Goal: Task Accomplishment & Management: Manage account settings

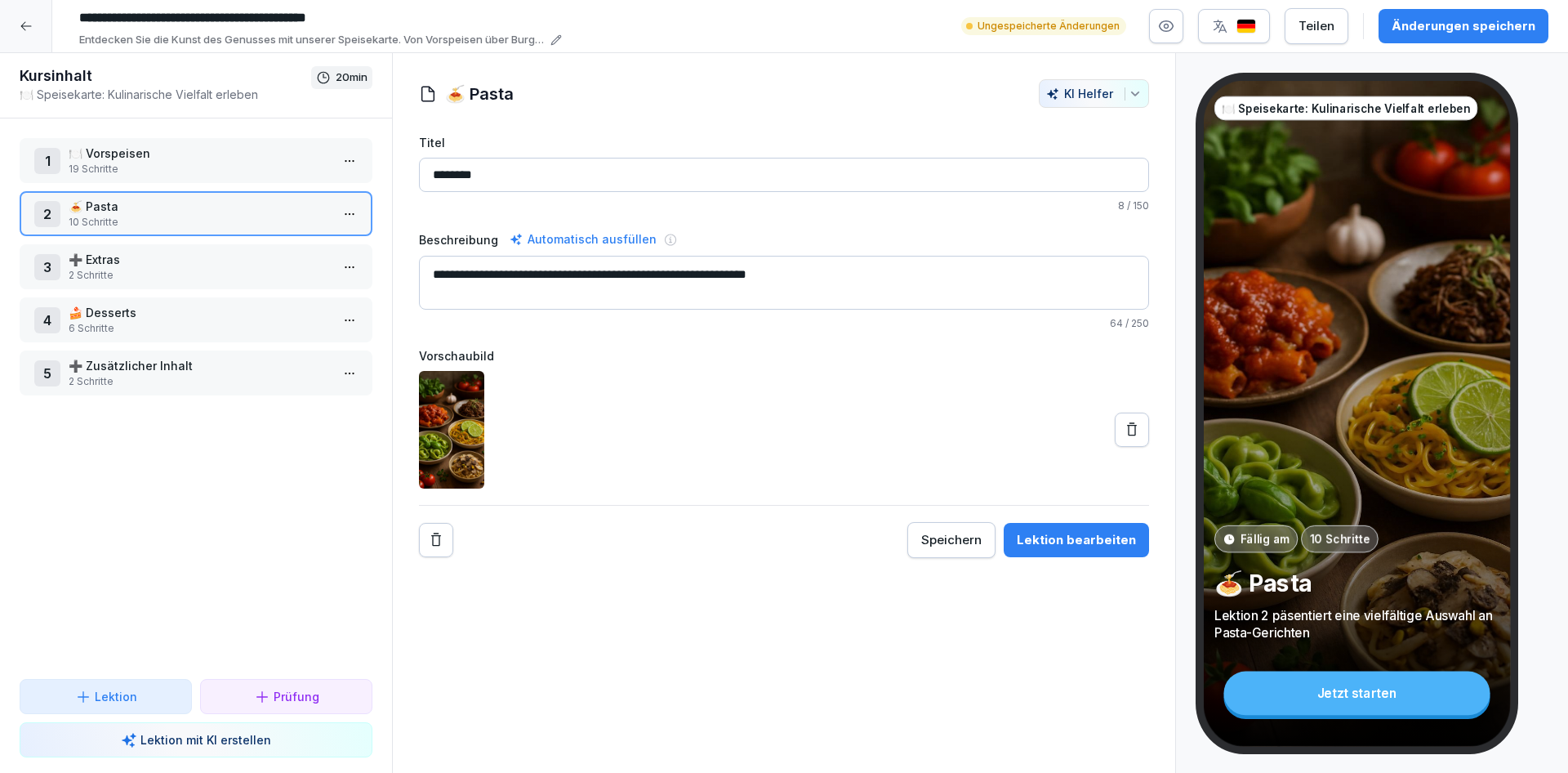
click at [215, 373] on p "➕ Zusätzlicher Inhalt" at bounding box center [199, 365] width 262 height 17
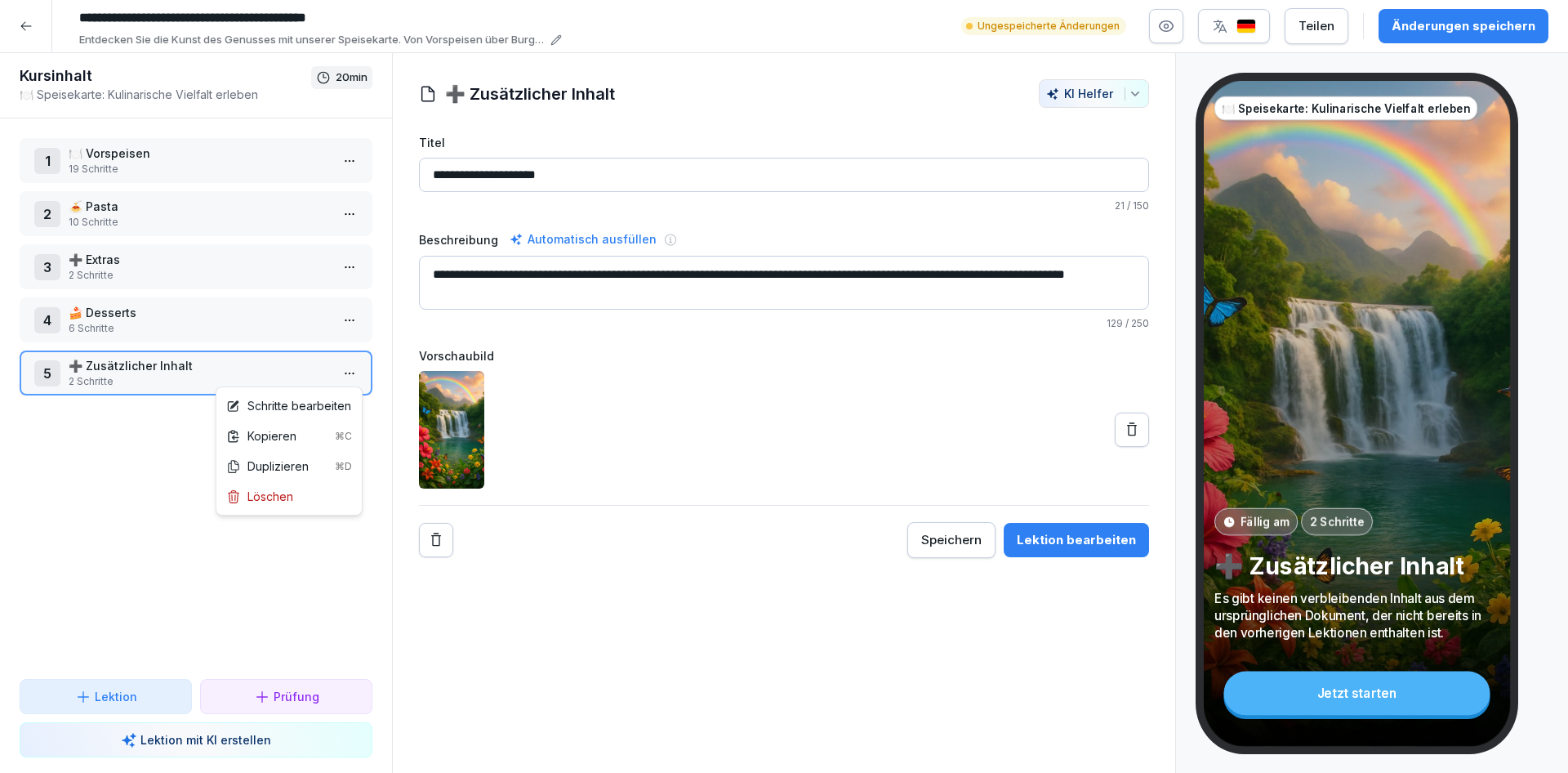
click at [356, 373] on html "**********" at bounding box center [784, 386] width 1568 height 773
click at [282, 498] on div "Löschen" at bounding box center [259, 496] width 67 height 17
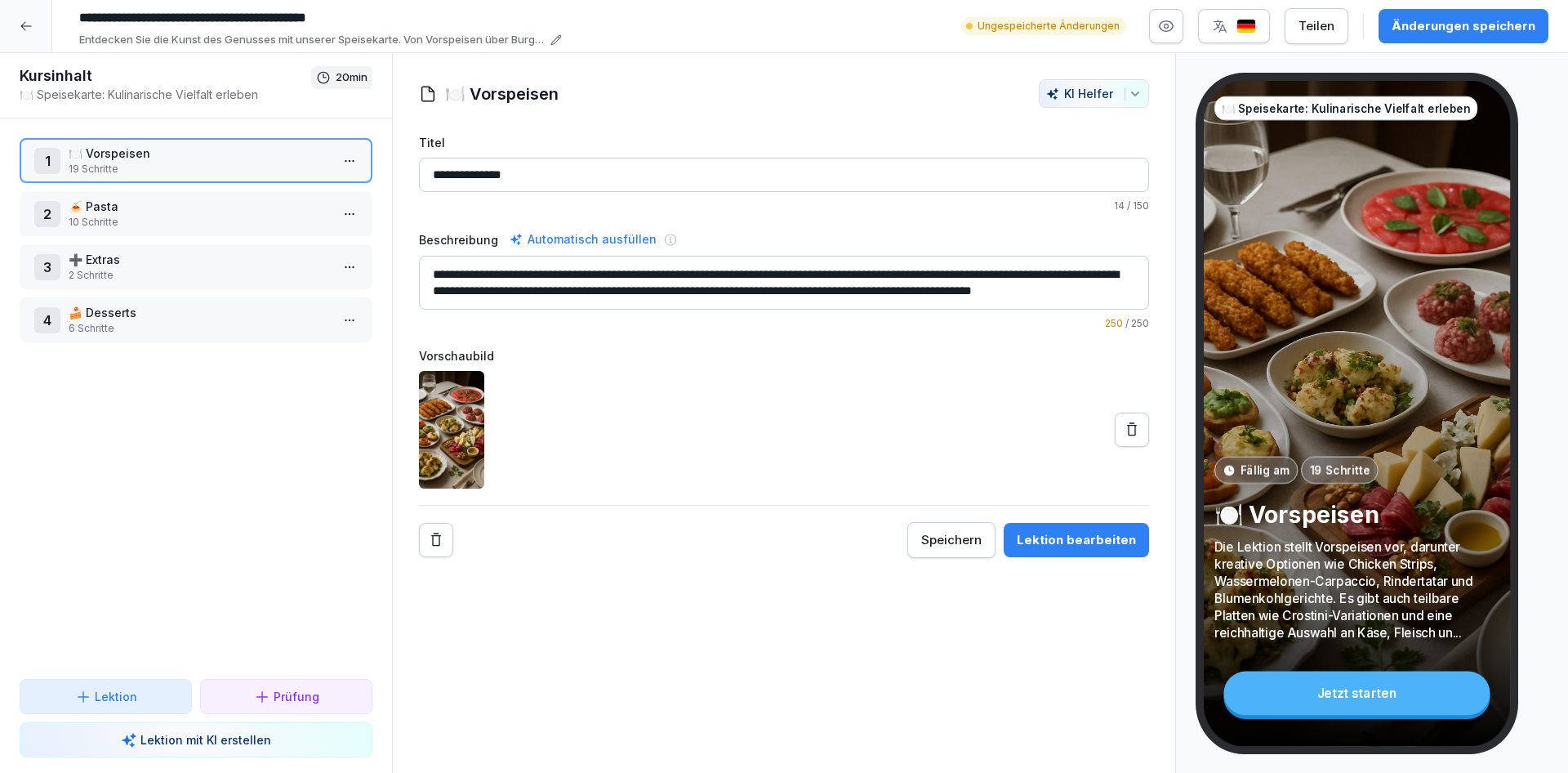
click at [152, 255] on p "➕ Extras" at bounding box center [199, 259] width 262 height 17
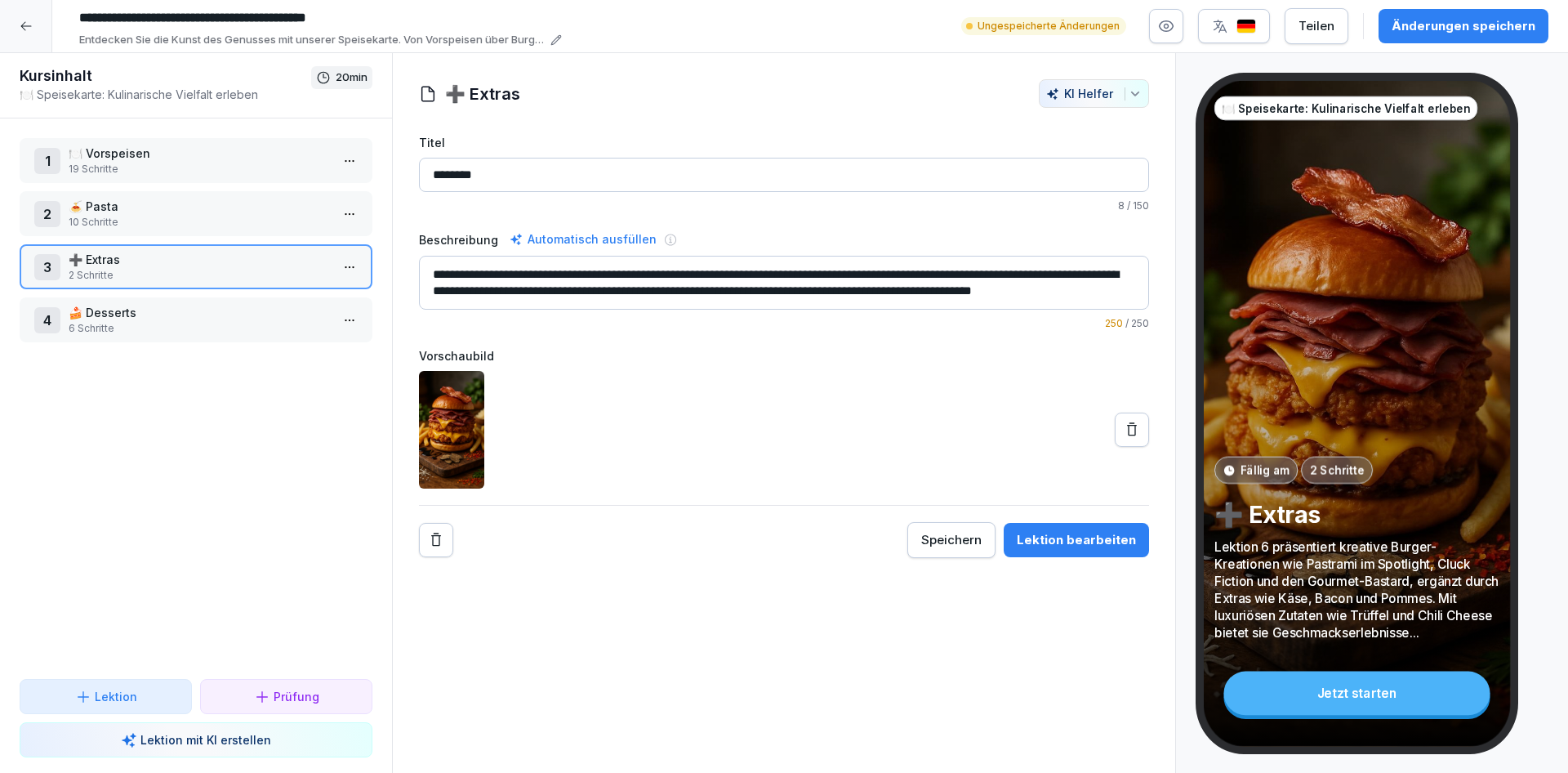
click at [152, 255] on p "➕ Extras" at bounding box center [199, 259] width 262 height 17
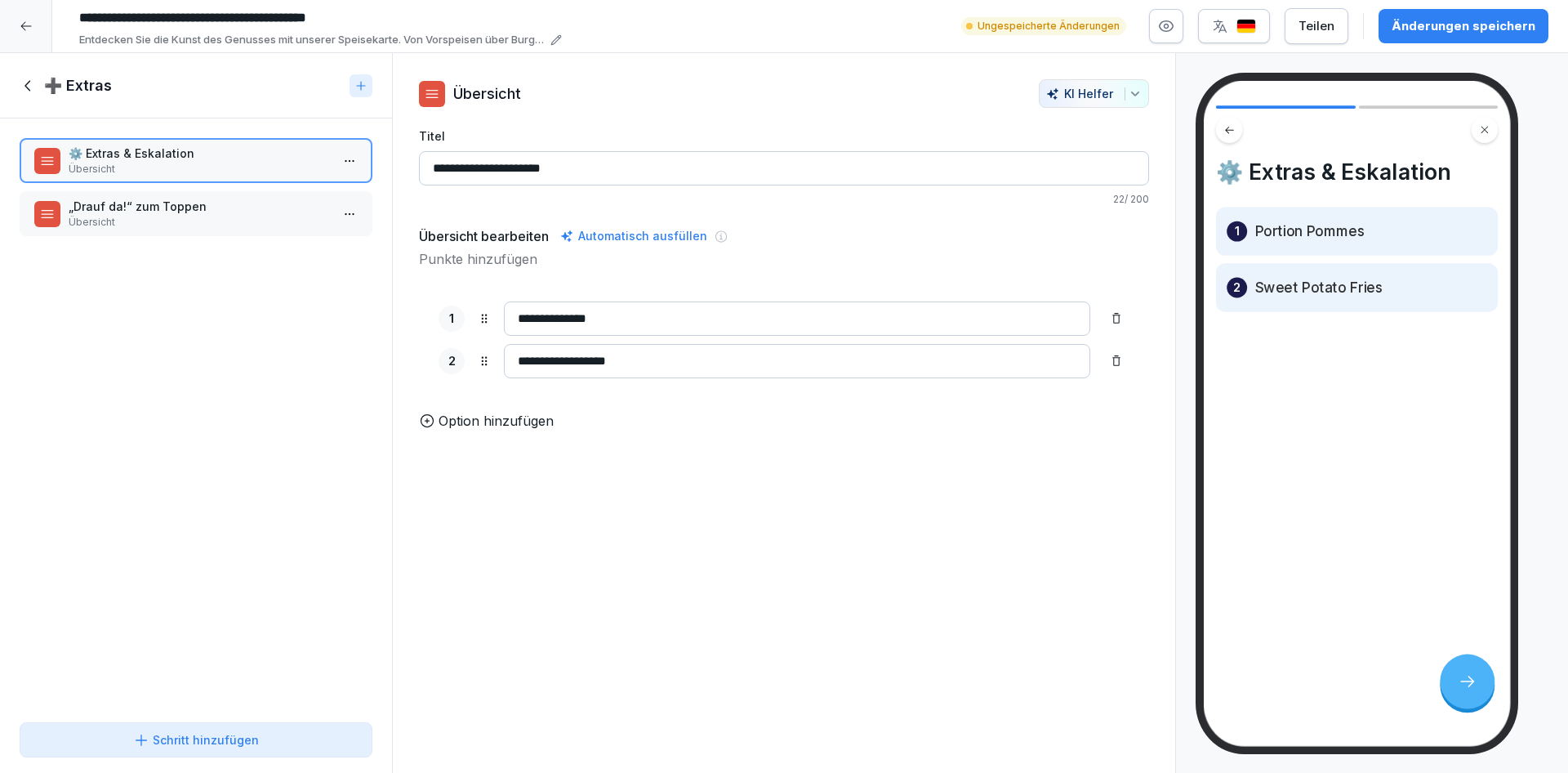
click at [186, 219] on p "Übersicht" at bounding box center [199, 222] width 262 height 15
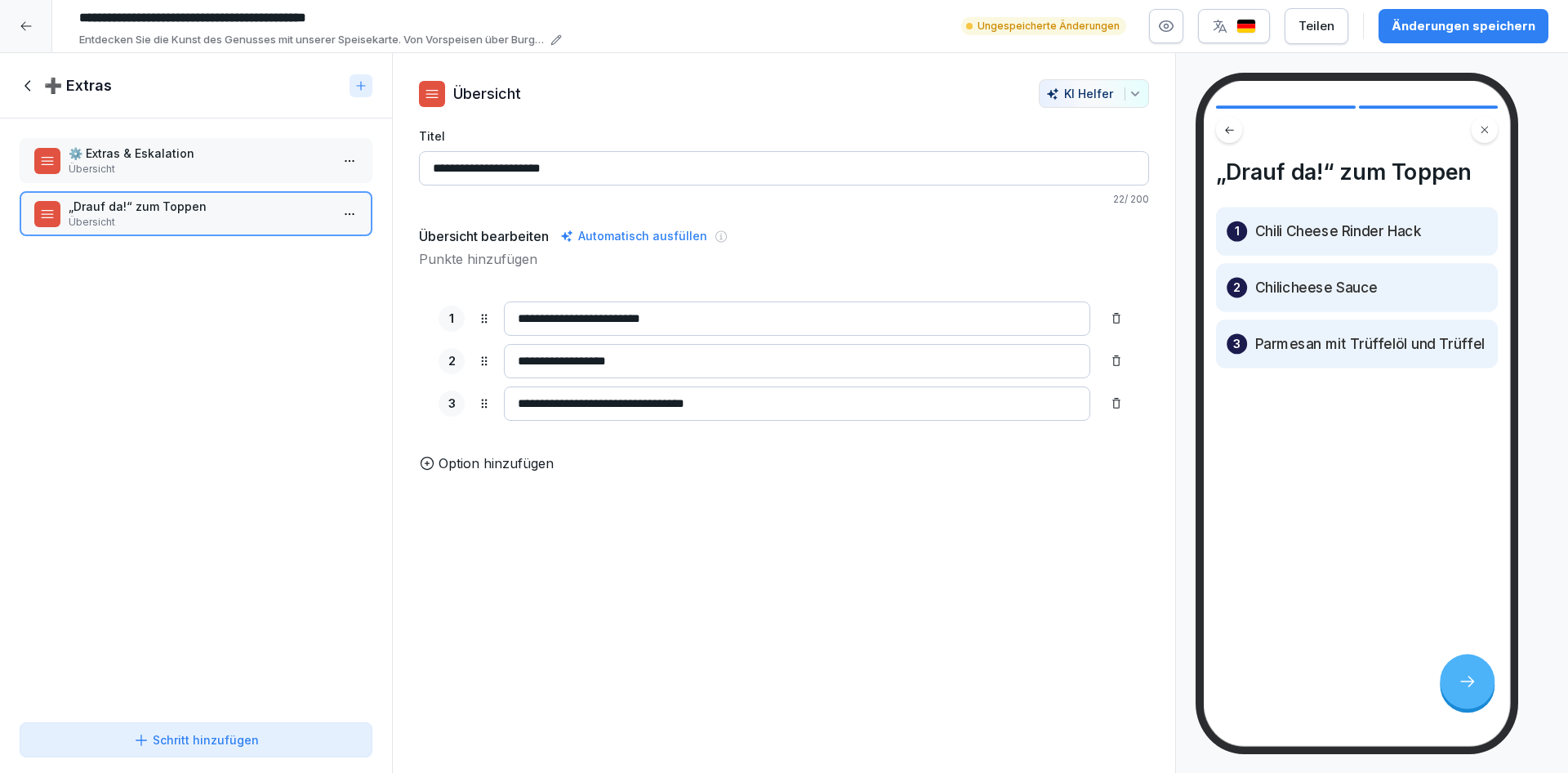
click at [182, 168] on p "Übersicht" at bounding box center [199, 169] width 262 height 15
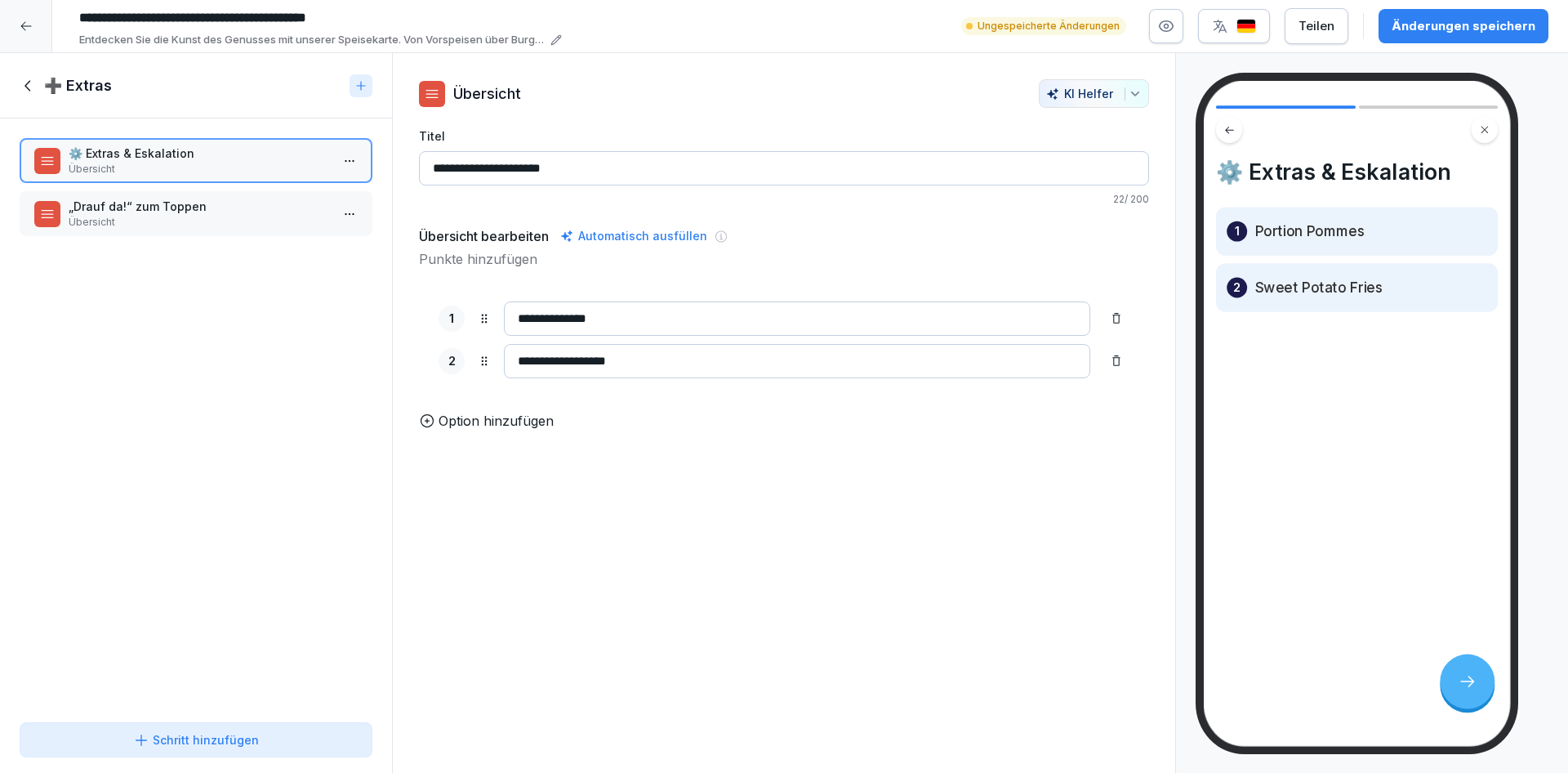
click at [27, 87] on icon at bounding box center [28, 86] width 18 height 18
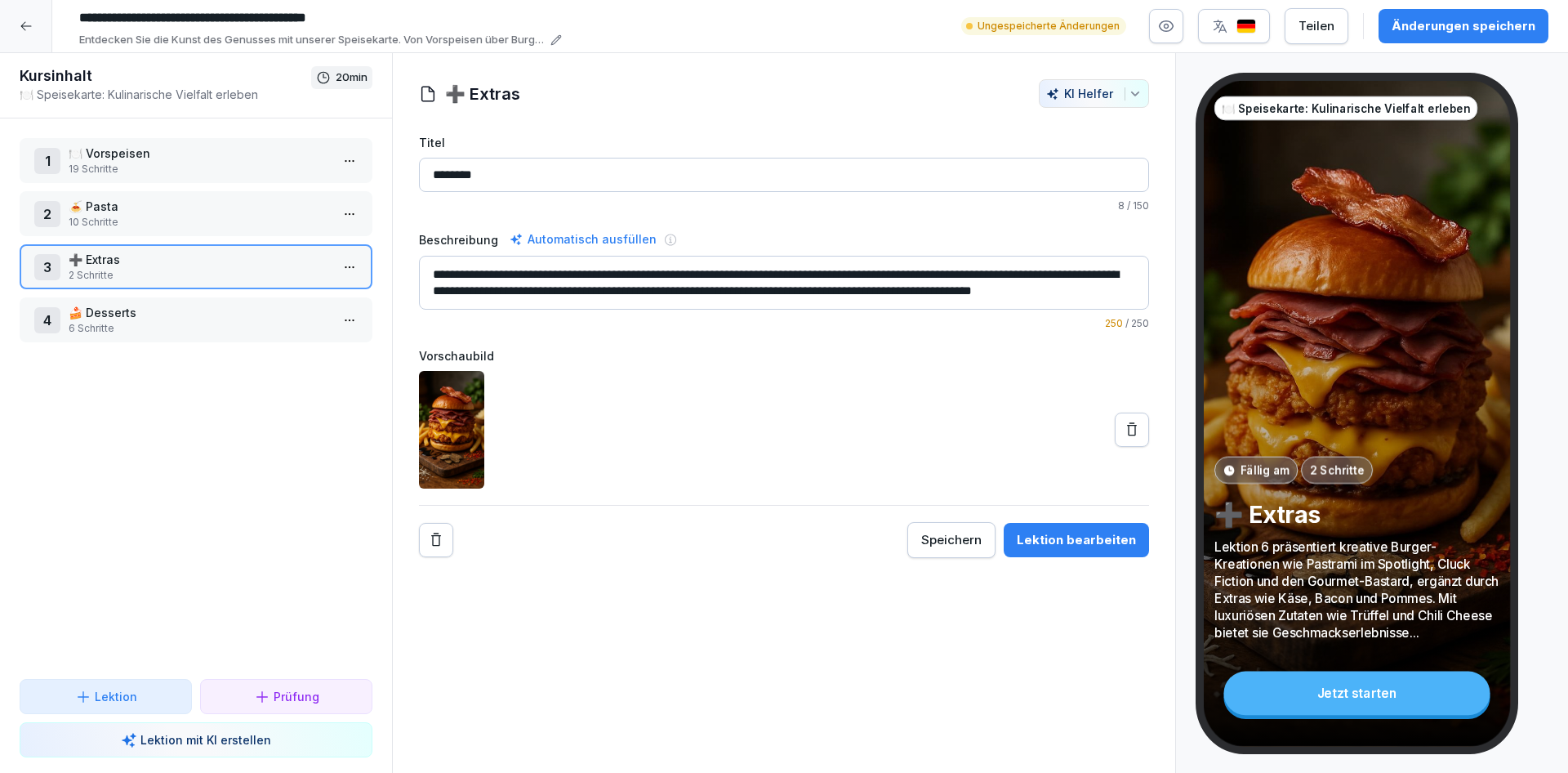
click at [191, 223] on p "10 Schritte" at bounding box center [199, 222] width 262 height 15
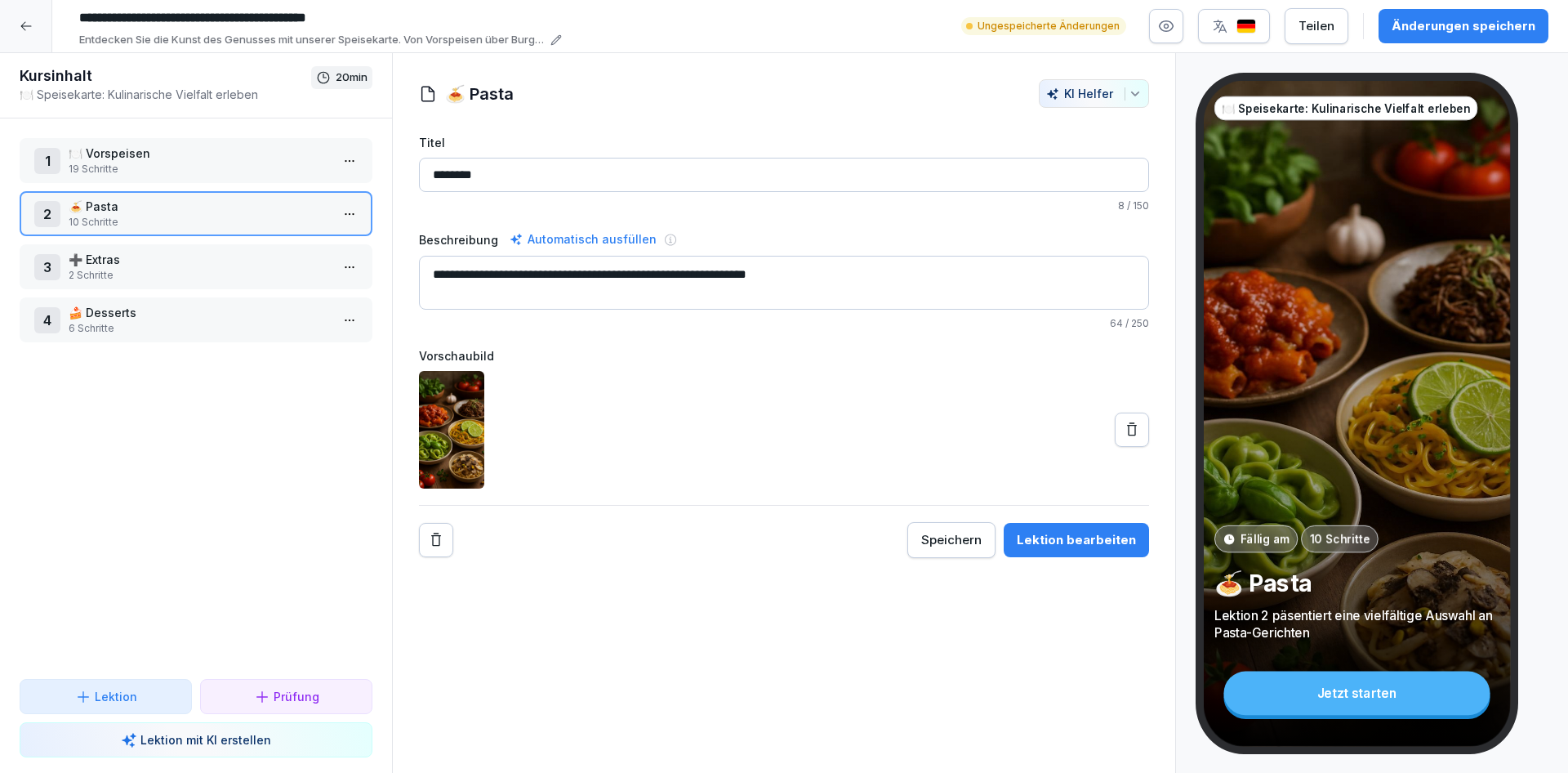
click at [1495, 21] on div "Änderungen speichern" at bounding box center [1464, 26] width 144 height 18
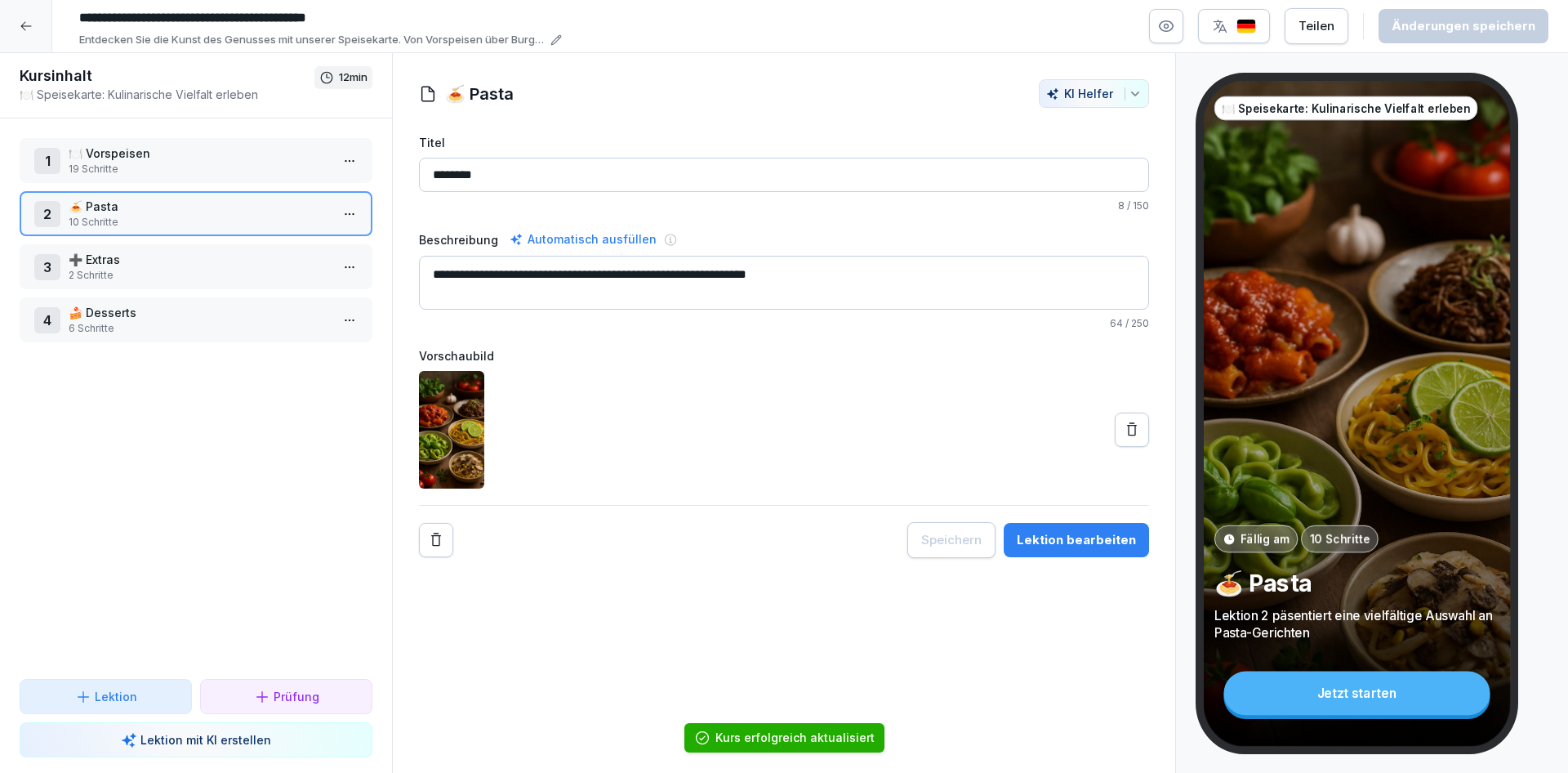
click at [26, 28] on icon at bounding box center [26, 26] width 13 height 13
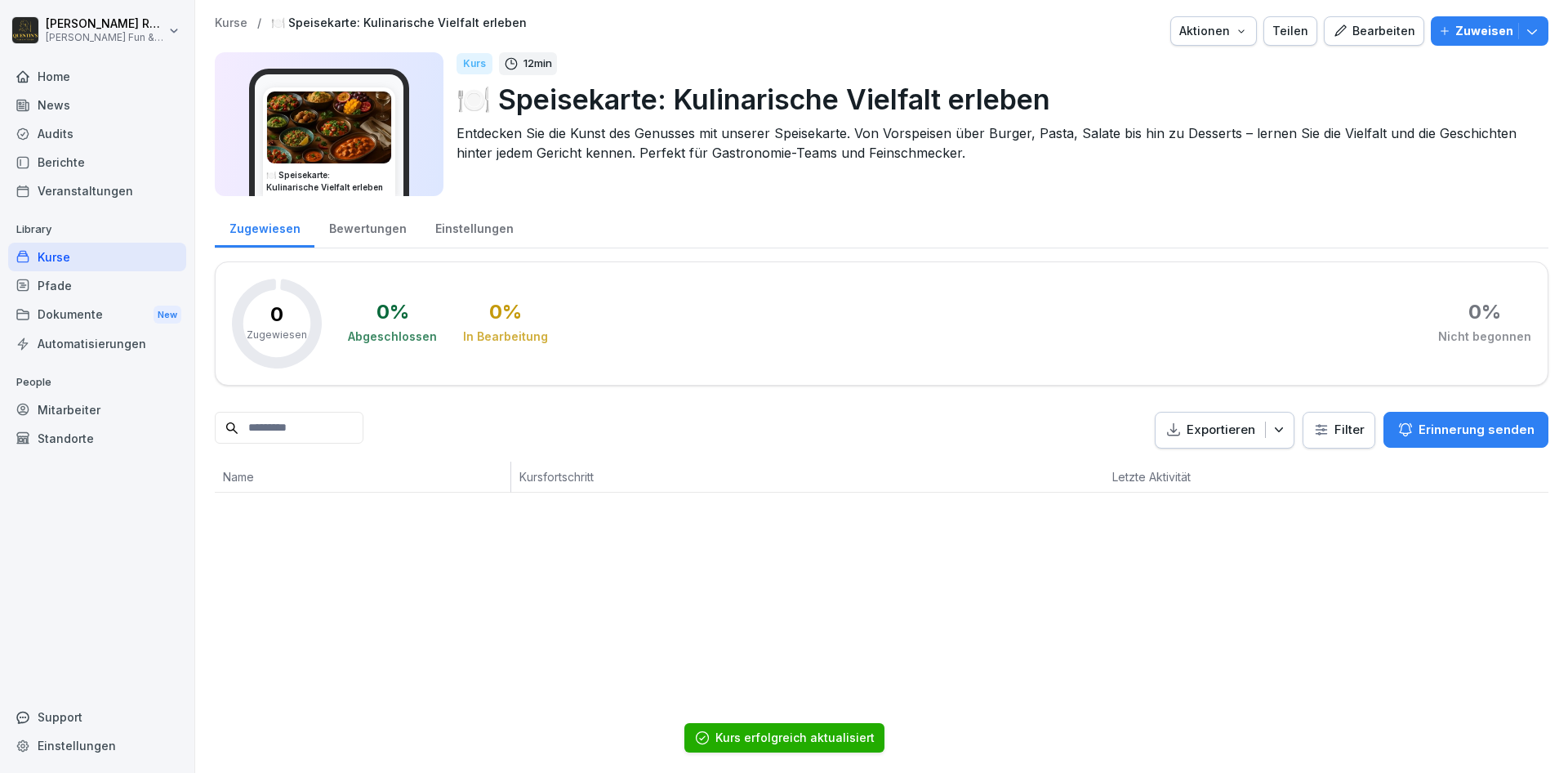
click at [173, 29] on html "[PERSON_NAME] [PERSON_NAME] Fun & Kitchen Home News Audits Berichte Veranstaltu…" at bounding box center [784, 386] width 1568 height 773
click at [114, 76] on div "Einstellungen" at bounding box center [104, 73] width 161 height 30
select select "**"
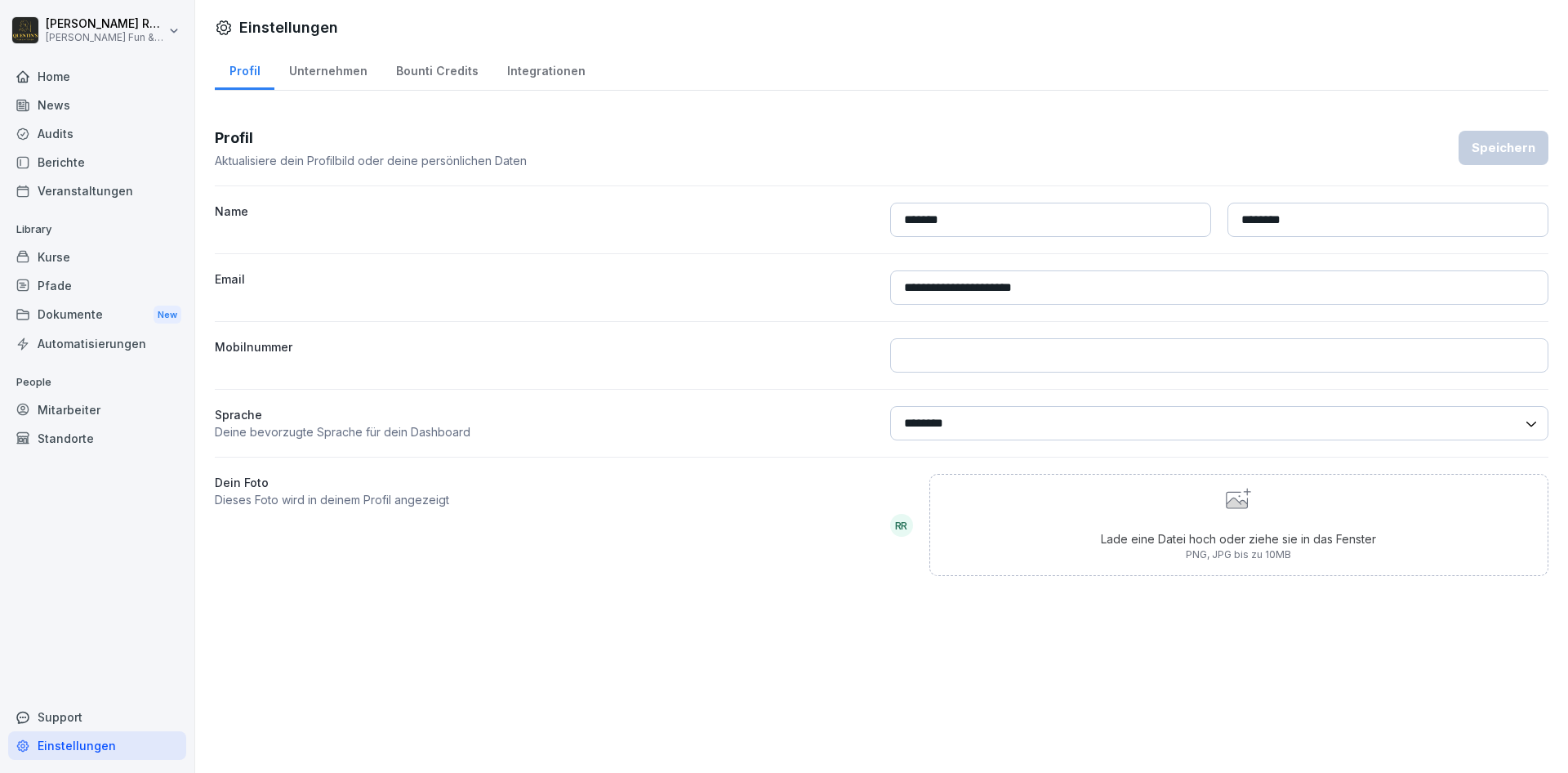
click at [304, 73] on div "Unternehmen" at bounding box center [327, 69] width 107 height 42
select select "**"
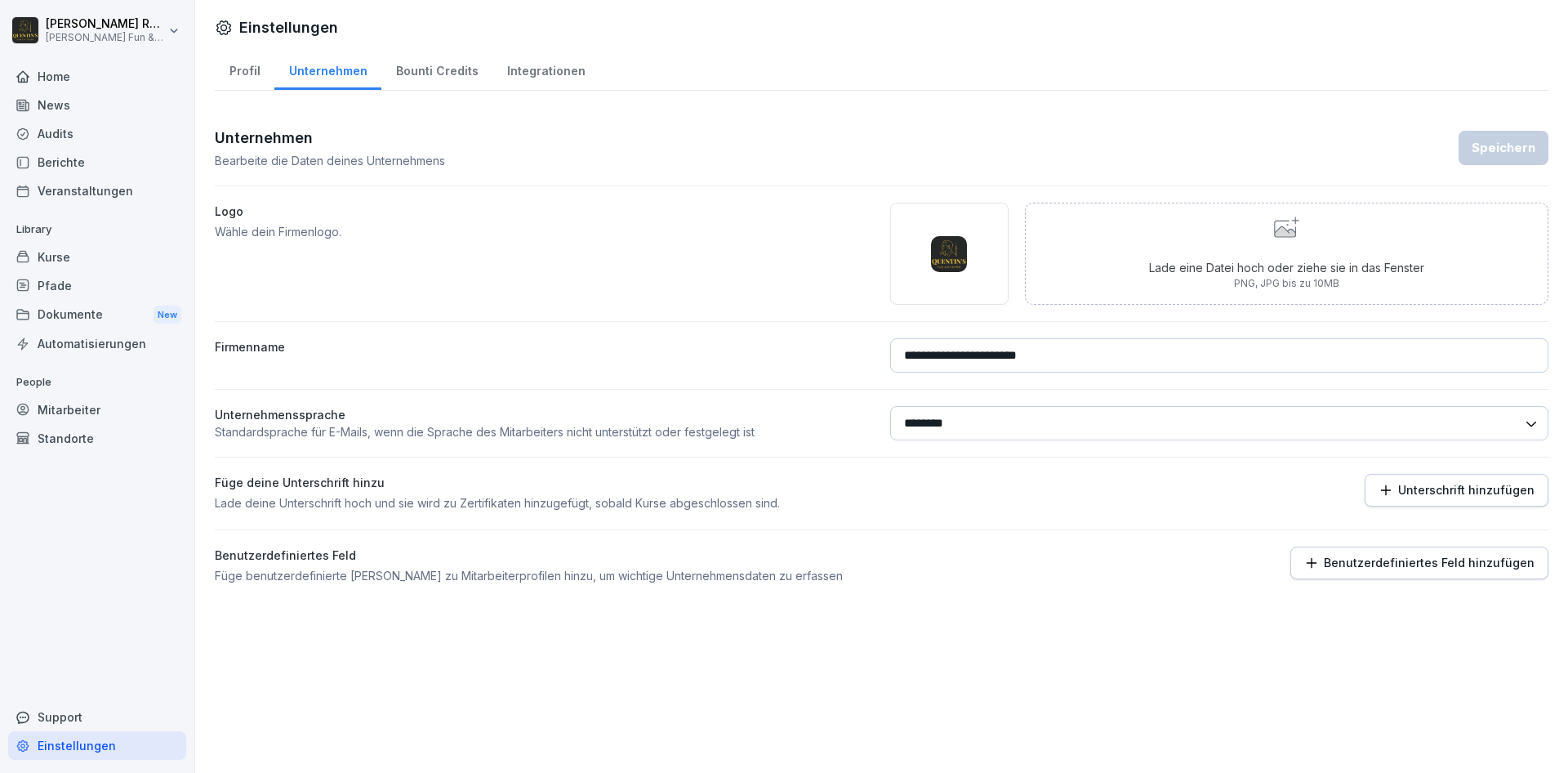
click at [252, 70] on div "Profil" at bounding box center [244, 69] width 59 height 42
select select "**"
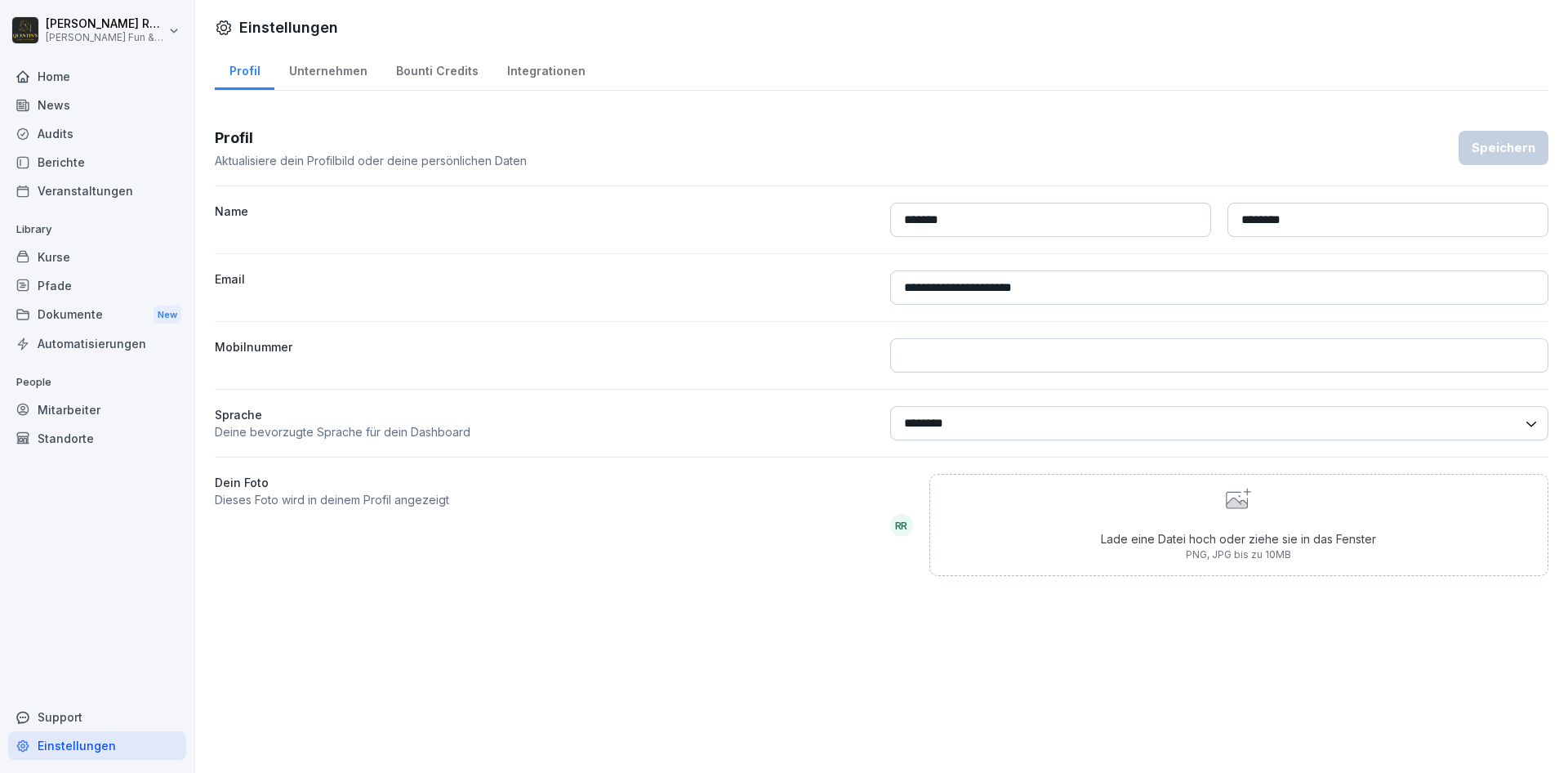
click at [531, 72] on div "Integrationen" at bounding box center [545, 69] width 107 height 42
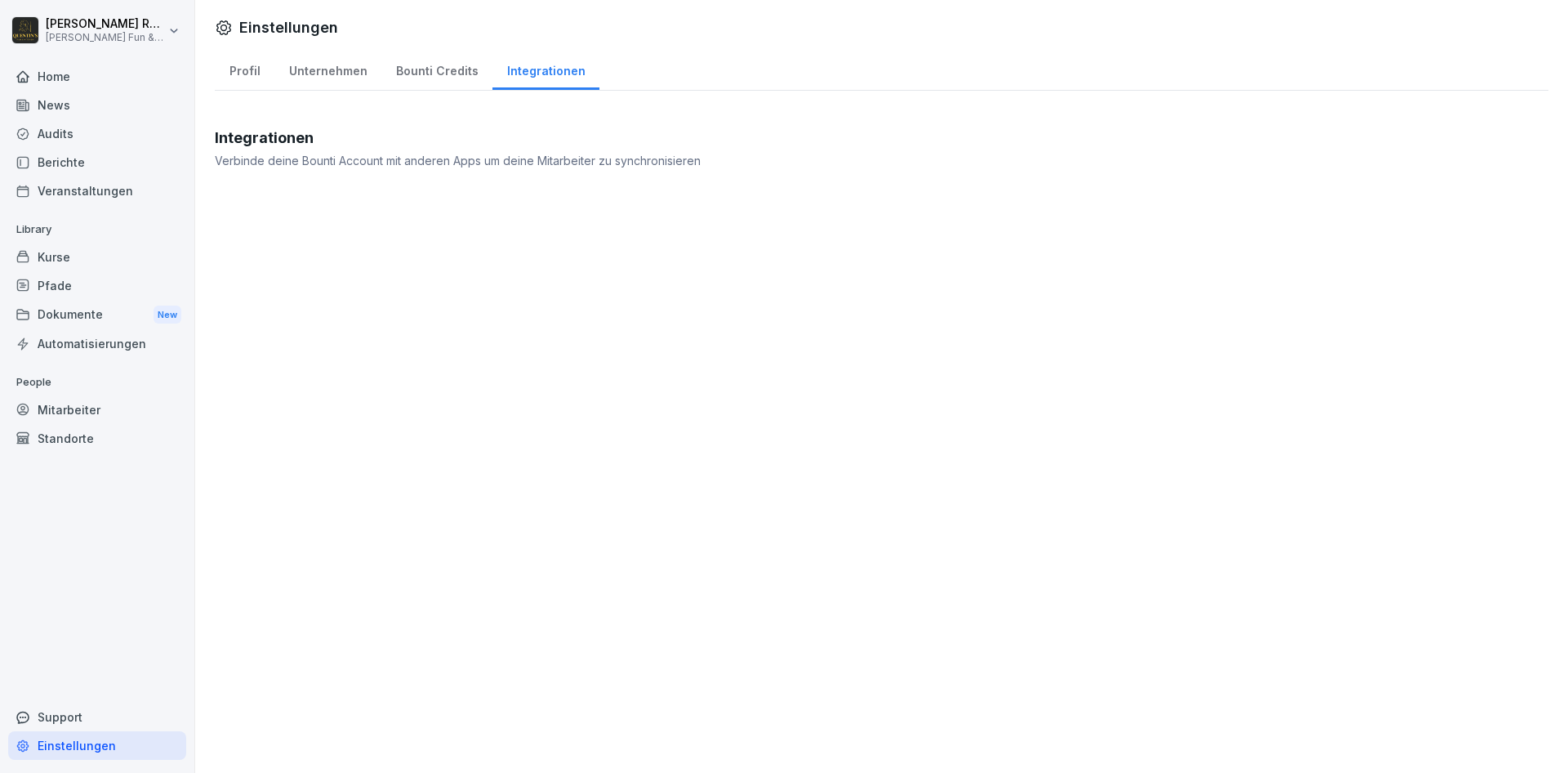
click at [98, 411] on div "Mitarbeiter" at bounding box center [97, 409] width 178 height 28
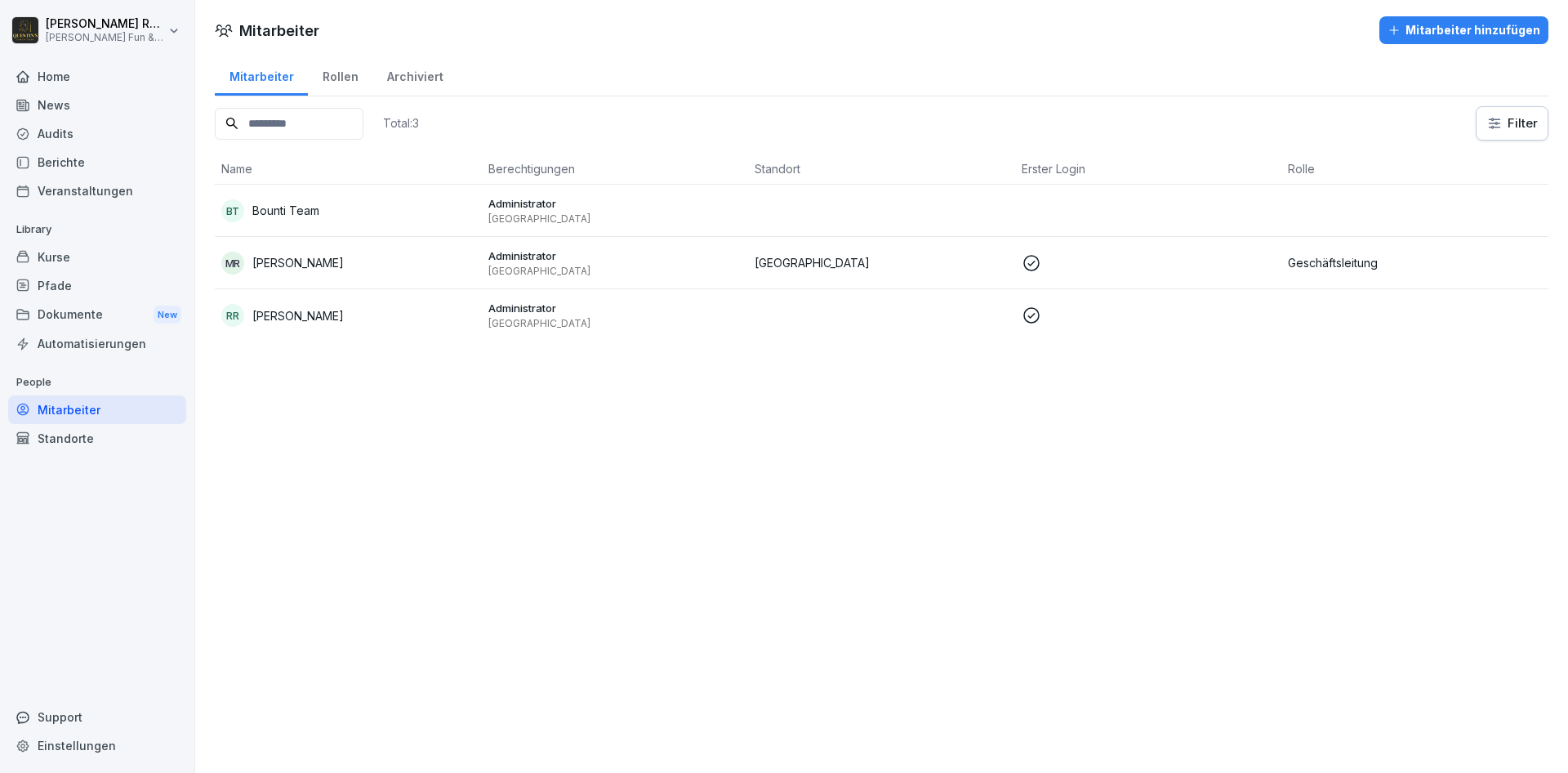
click at [1407, 260] on p "Geschäftsleitung" at bounding box center [1415, 262] width 254 height 17
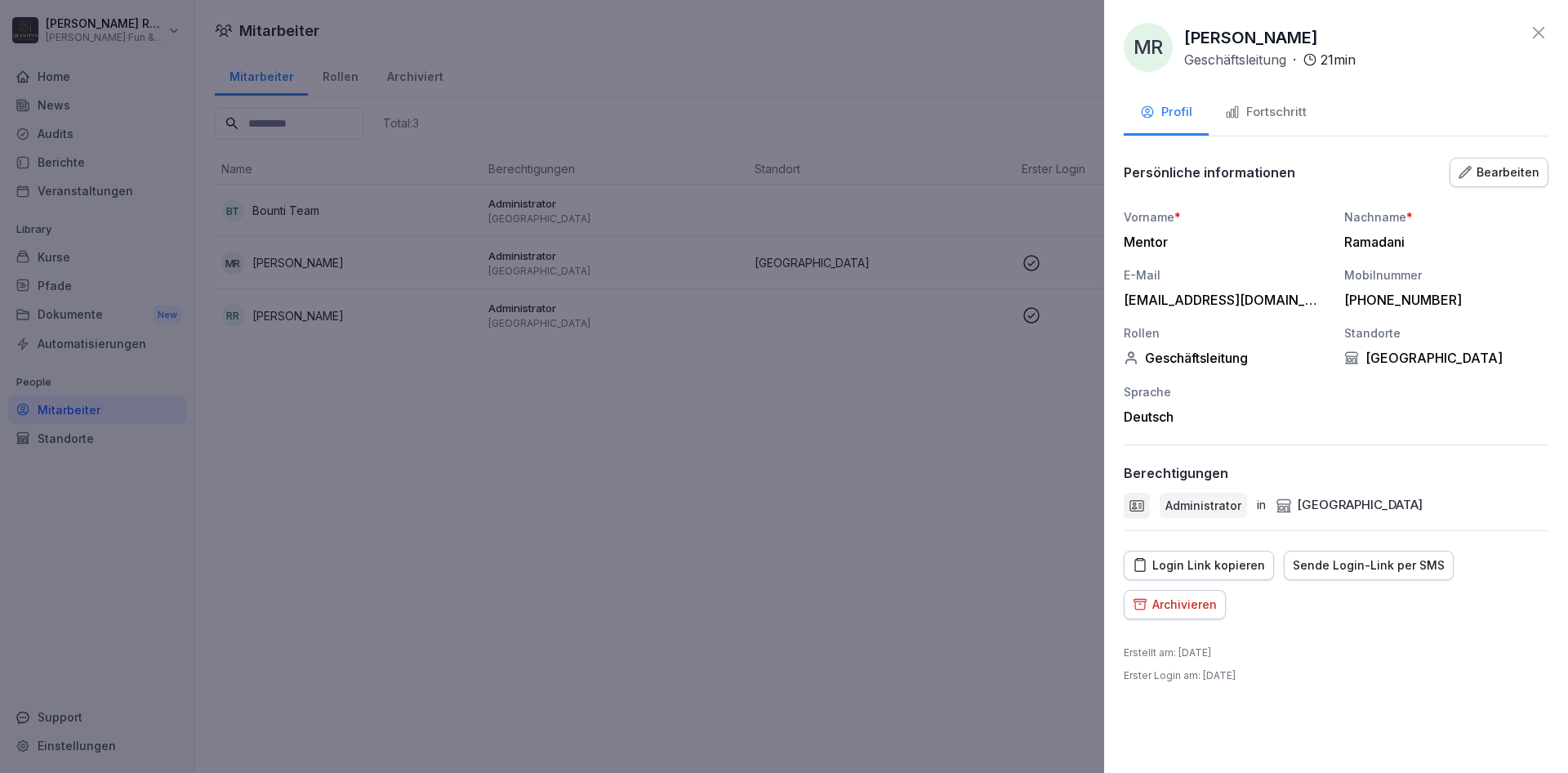
click at [1511, 163] on div "Bearbeiten" at bounding box center [1499, 172] width 81 height 18
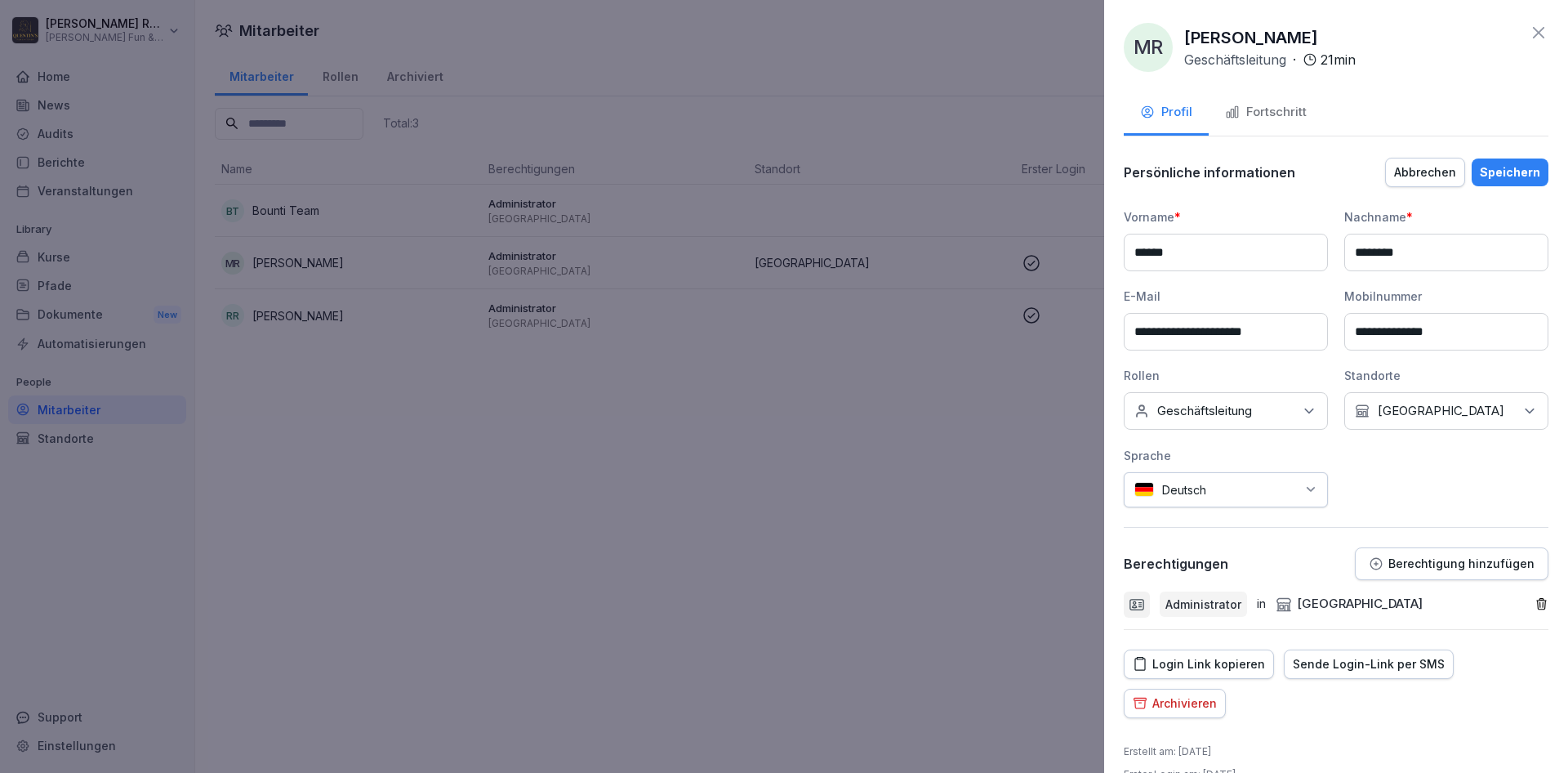
click at [1448, 406] on div "Kein Standort [GEOGRAPHIC_DATA]" at bounding box center [1447, 411] width 204 height 37
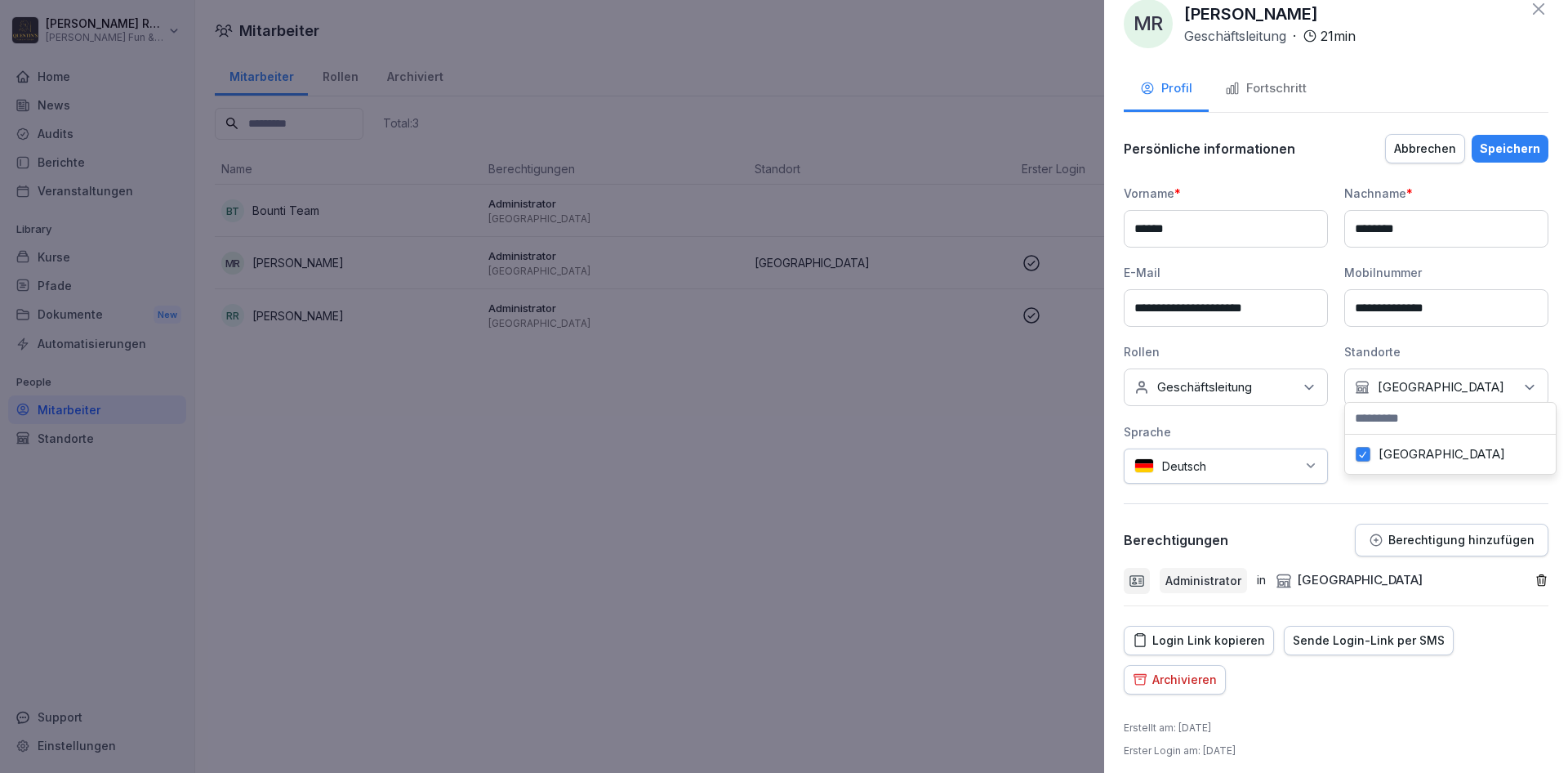
scroll to position [32, 0]
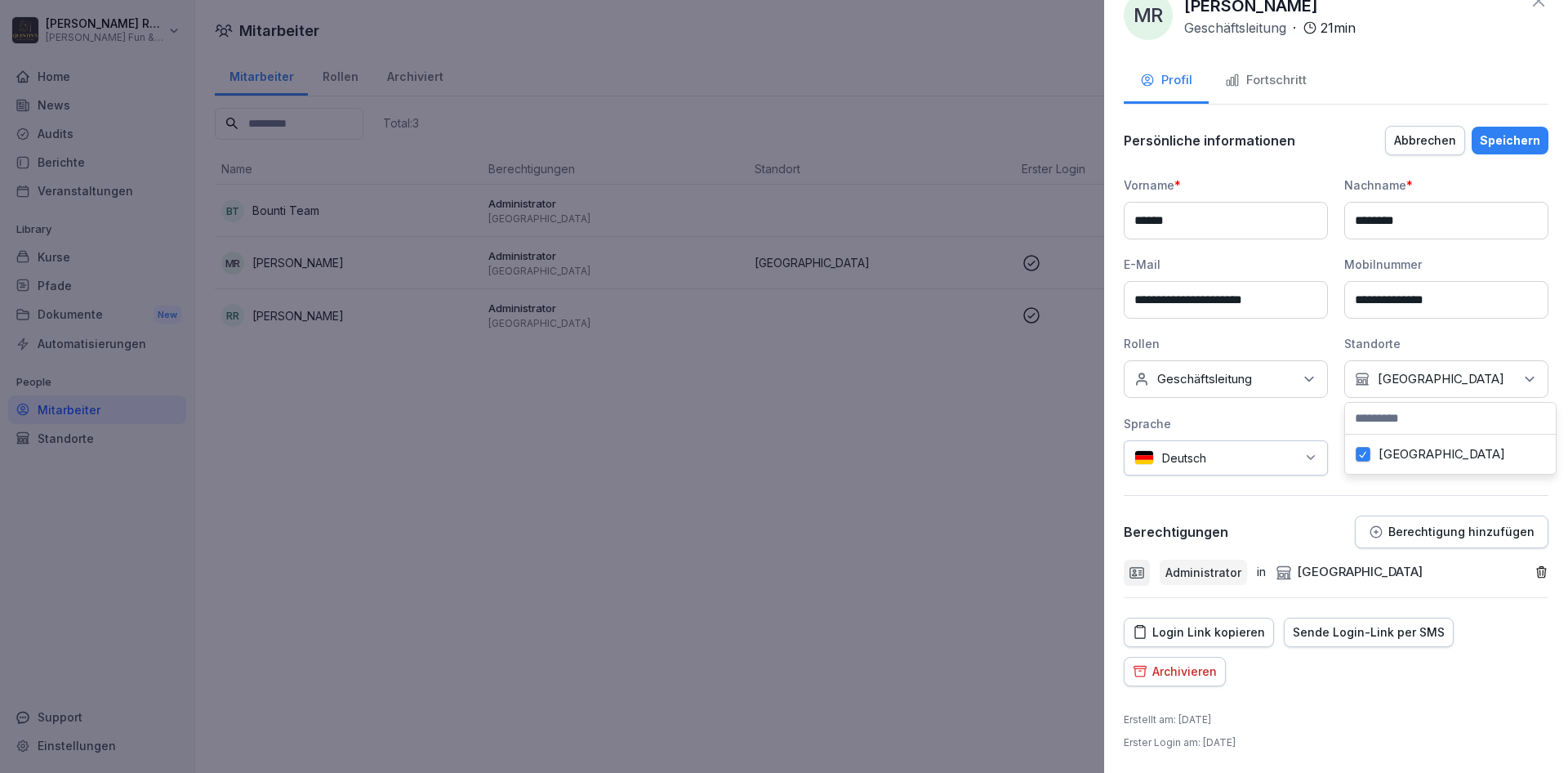
click at [1311, 417] on div "Sprache" at bounding box center [1226, 423] width 204 height 17
click at [1500, 531] on p "Berechtigung hinzufügen" at bounding box center [1461, 532] width 146 height 13
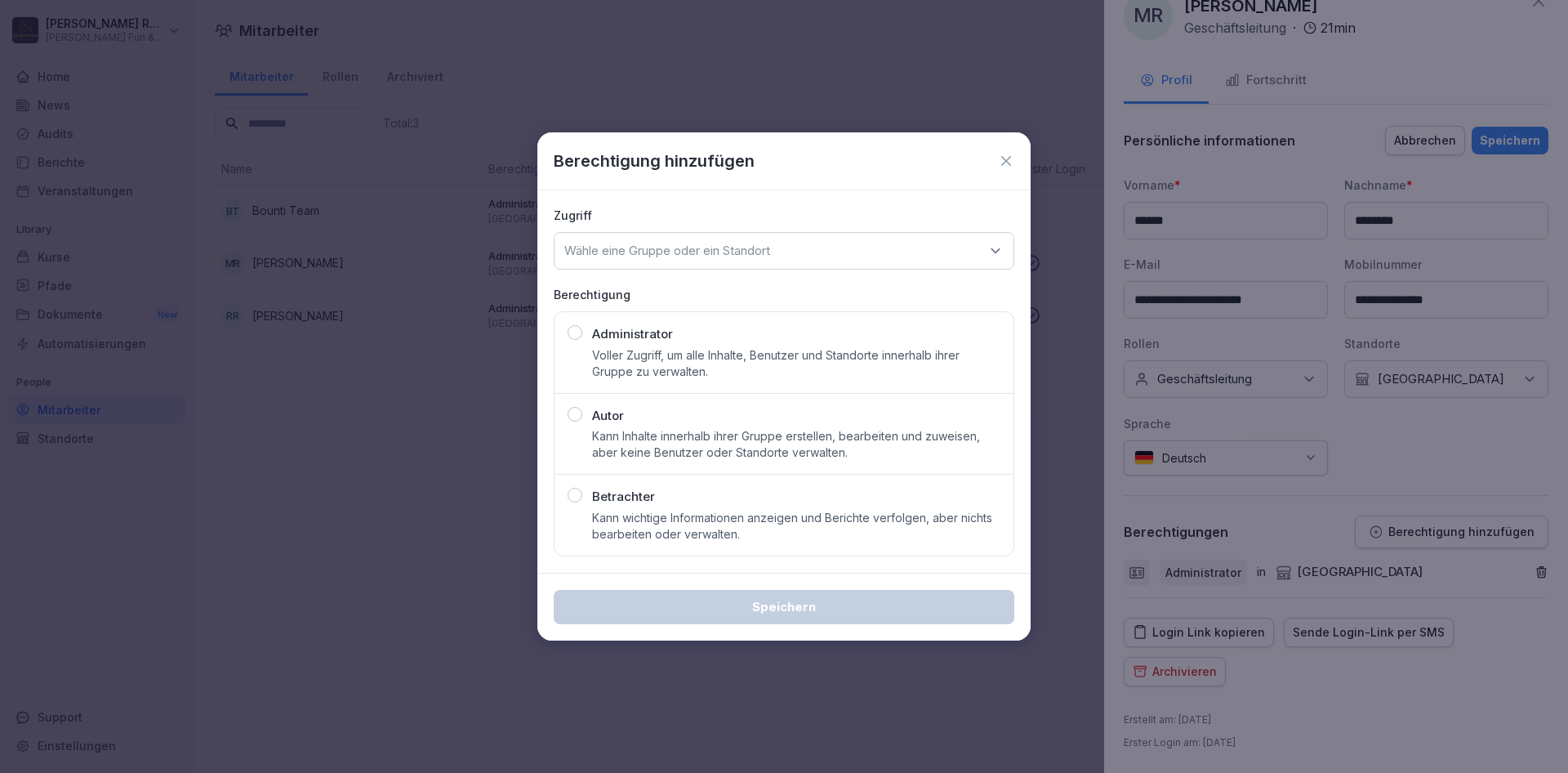
click at [752, 368] on p "Voller Zugriff, um alle Inhalte, Benutzer und Standorte innerhalb ihrer Gruppe …" at bounding box center [796, 364] width 409 height 33
click at [758, 260] on div "Wähle eine Gruppe oder ein Standort" at bounding box center [784, 250] width 461 height 37
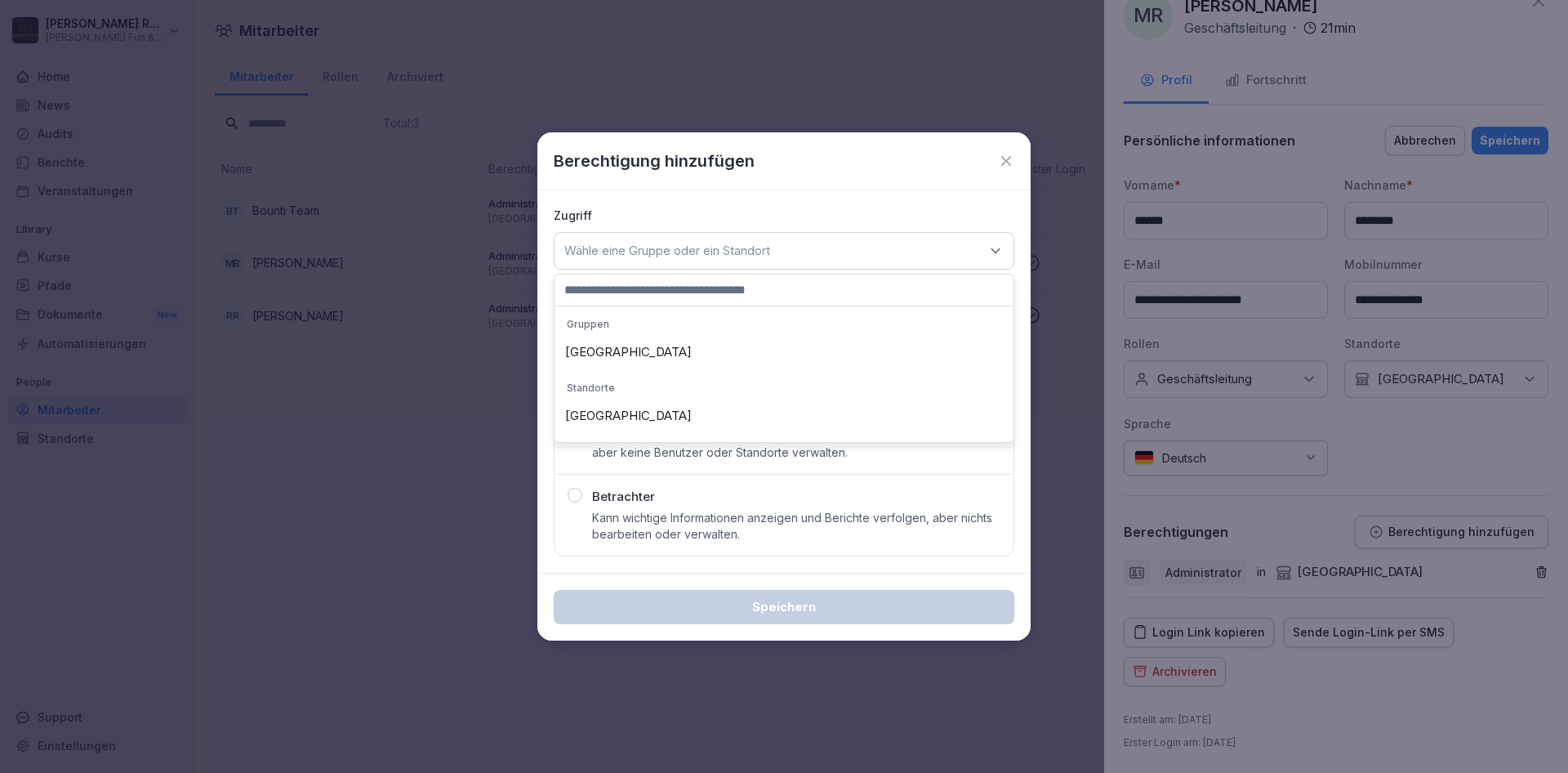
click at [643, 356] on div "[GEOGRAPHIC_DATA]" at bounding box center [784, 352] width 451 height 31
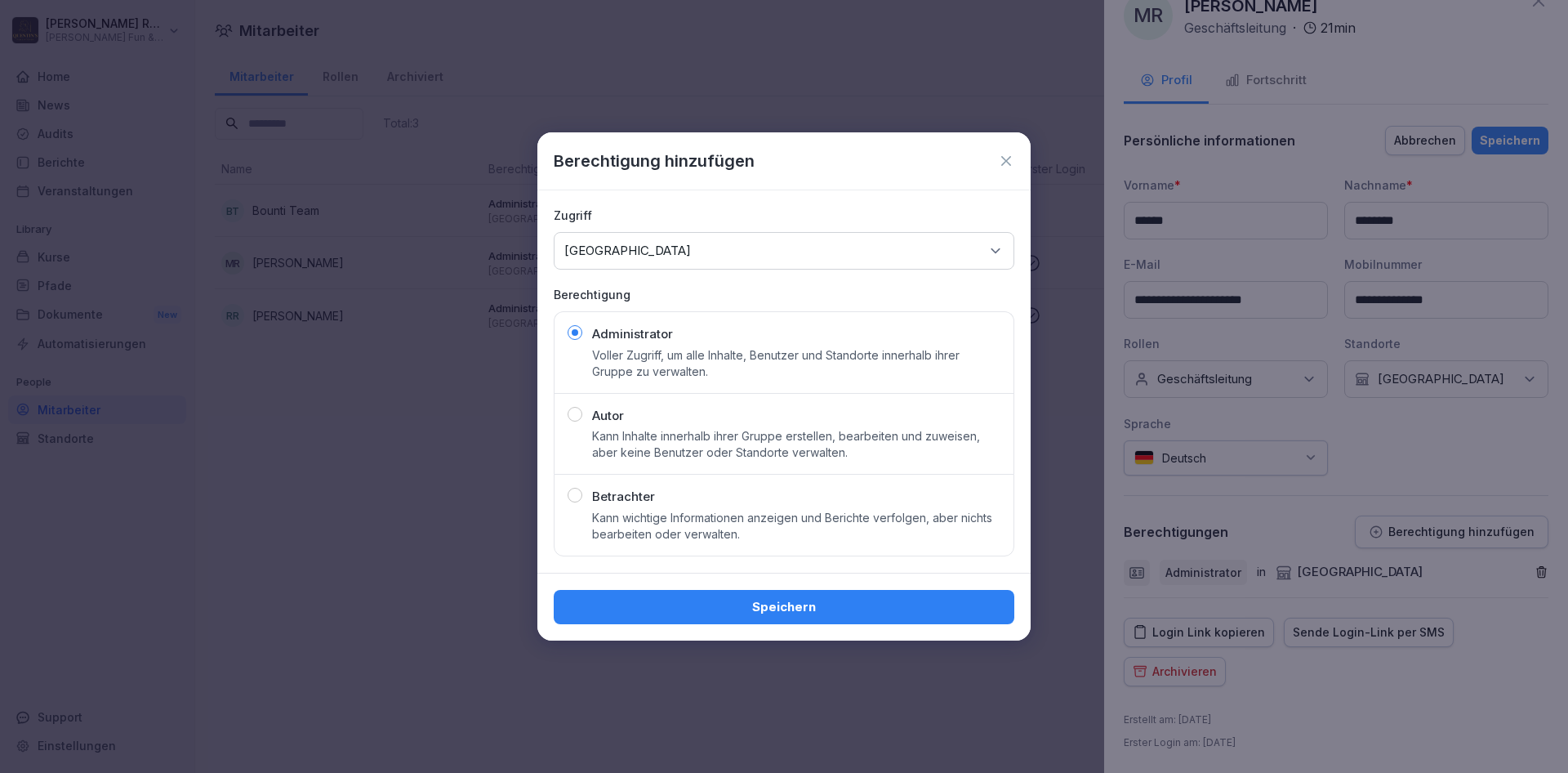
click at [769, 588] on div "Speichern" at bounding box center [784, 607] width 493 height 68
click at [768, 591] on button "Speichern" at bounding box center [784, 607] width 461 height 35
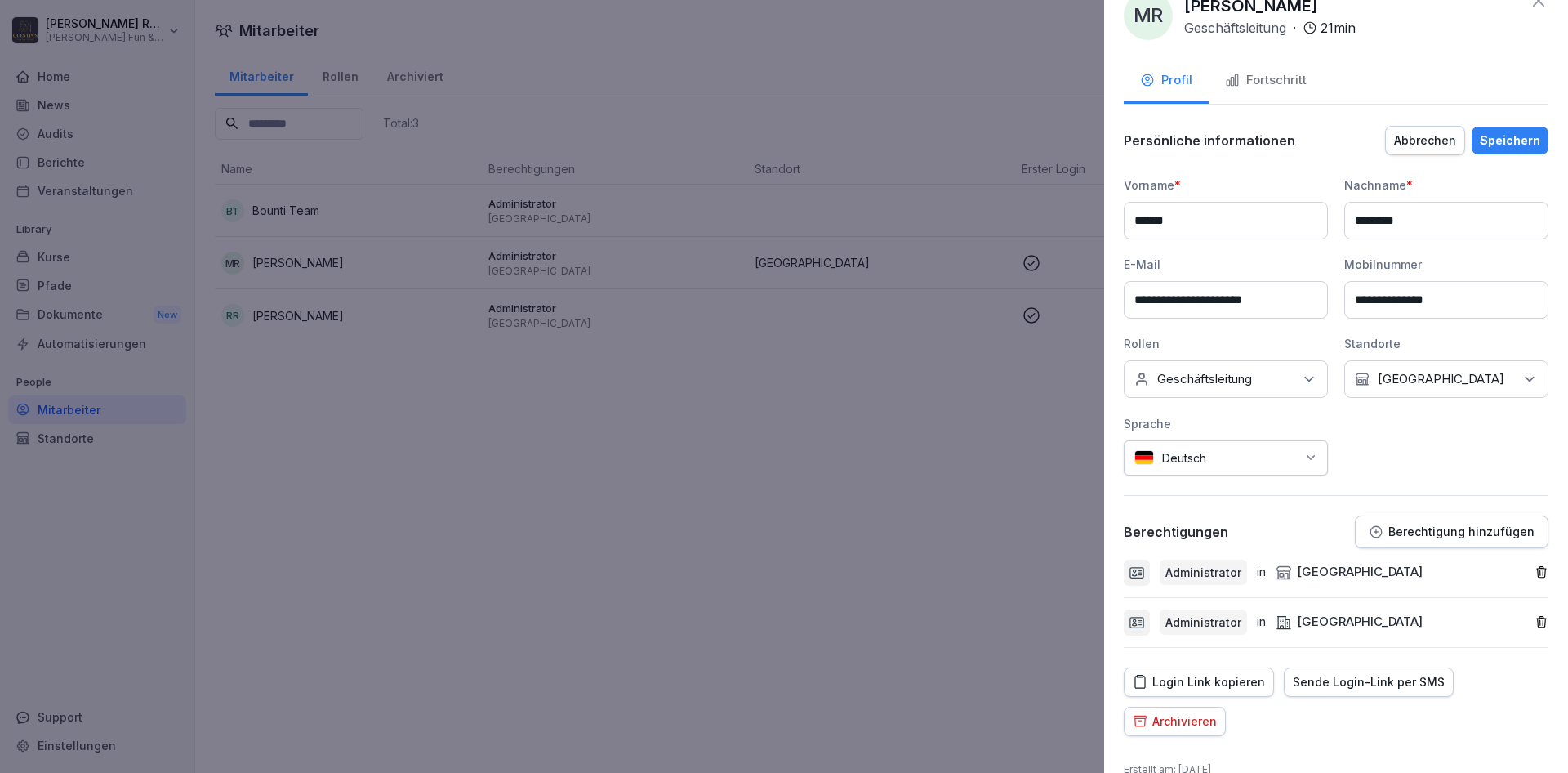
click at [1538, 5] on icon at bounding box center [1538, 0] width 19 height 19
click at [1538, 5] on div "**********" at bounding box center [1336, 386] width 464 height 773
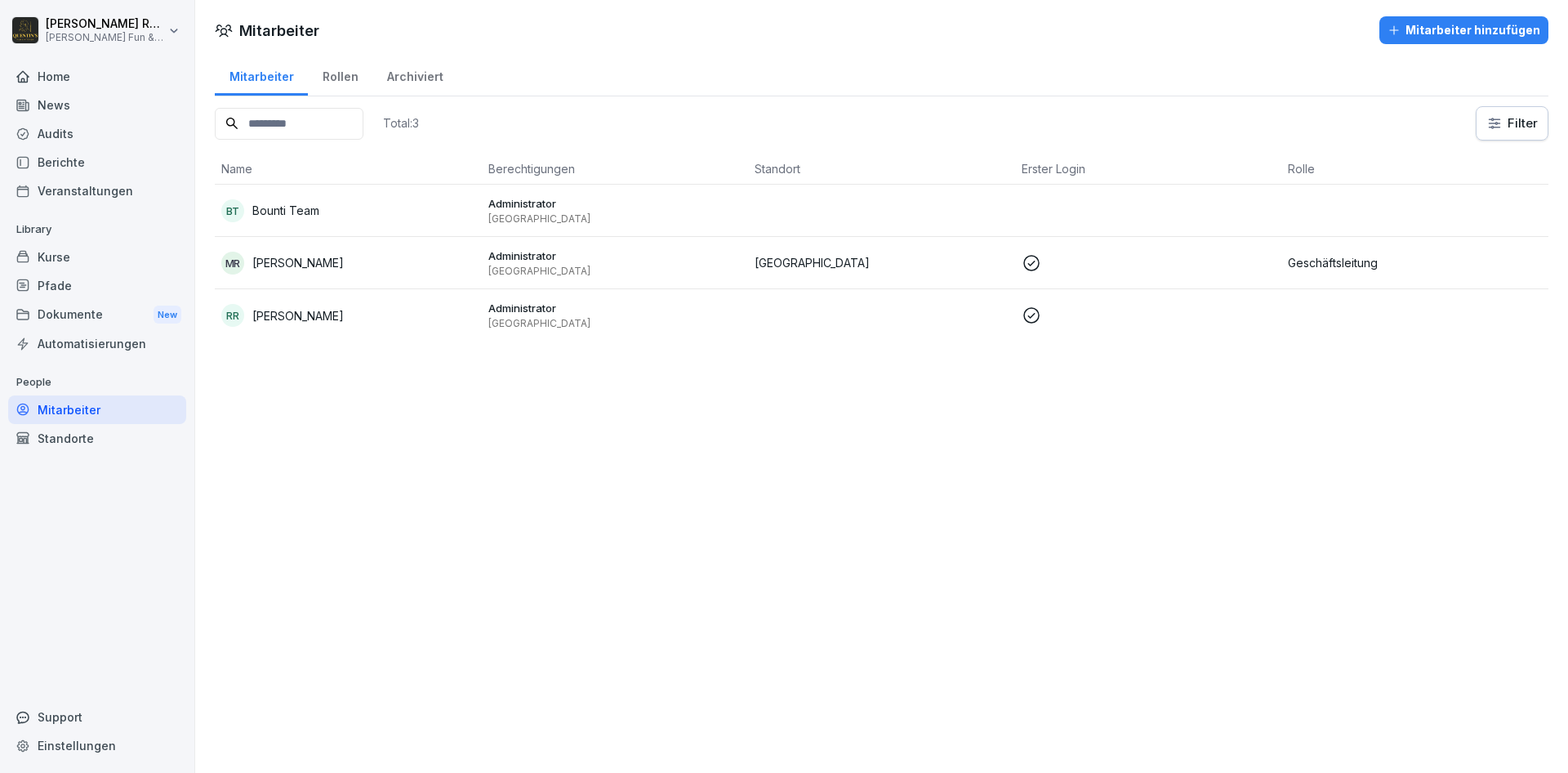
click at [995, 580] on div "Mitarbeiter Mitarbeiter hinzufügen Mitarbeiter Rollen Archiviert Total: 3 Filte…" at bounding box center [881, 386] width 1373 height 773
click at [1517, 262] on p "Geschäftsleitung" at bounding box center [1415, 262] width 254 height 17
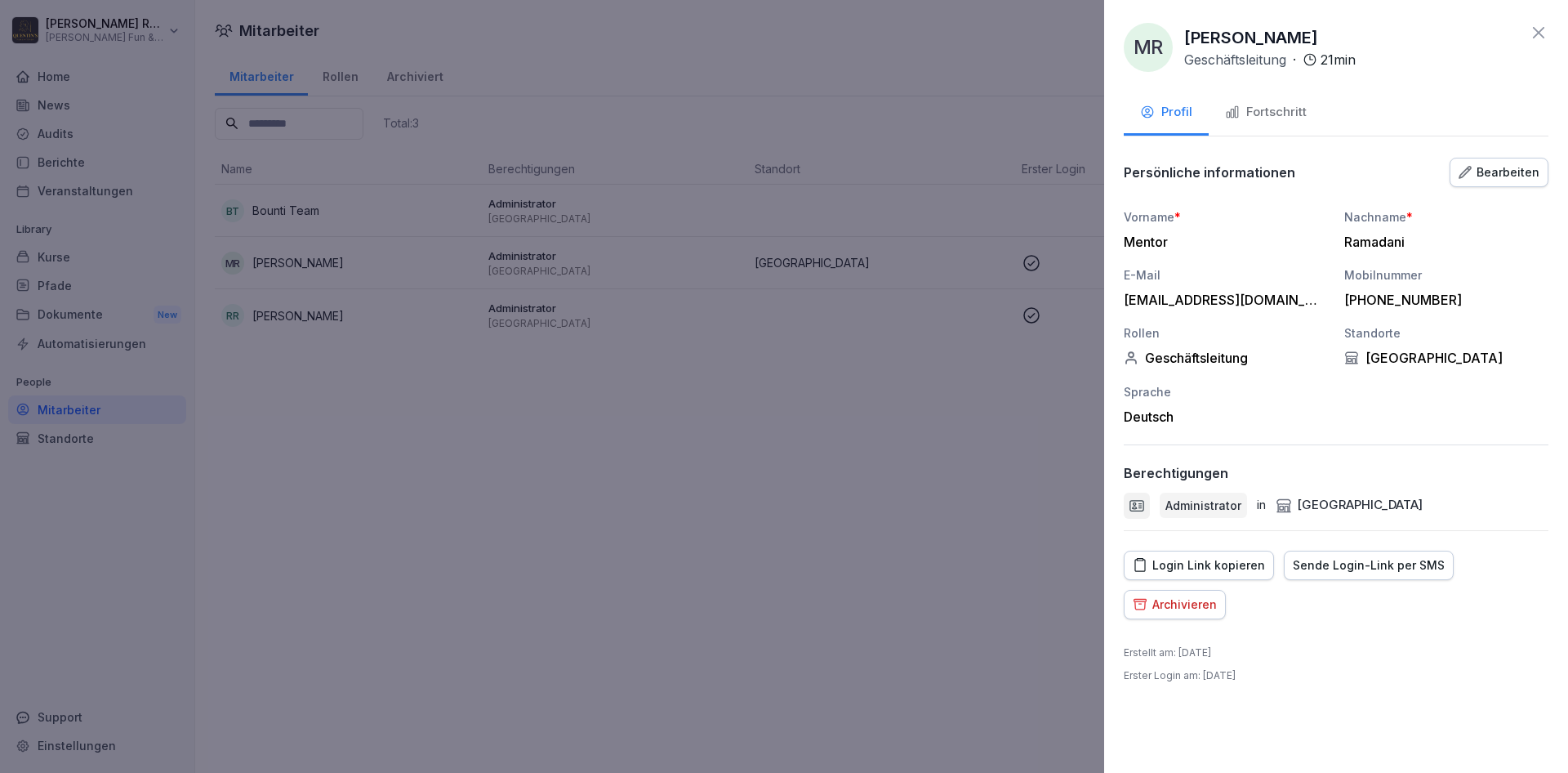
click at [1436, 497] on div "Administrator in [GEOGRAPHIC_DATA]" at bounding box center [1336, 506] width 425 height 26
click at [1526, 170] on div "Bearbeiten" at bounding box center [1499, 172] width 81 height 18
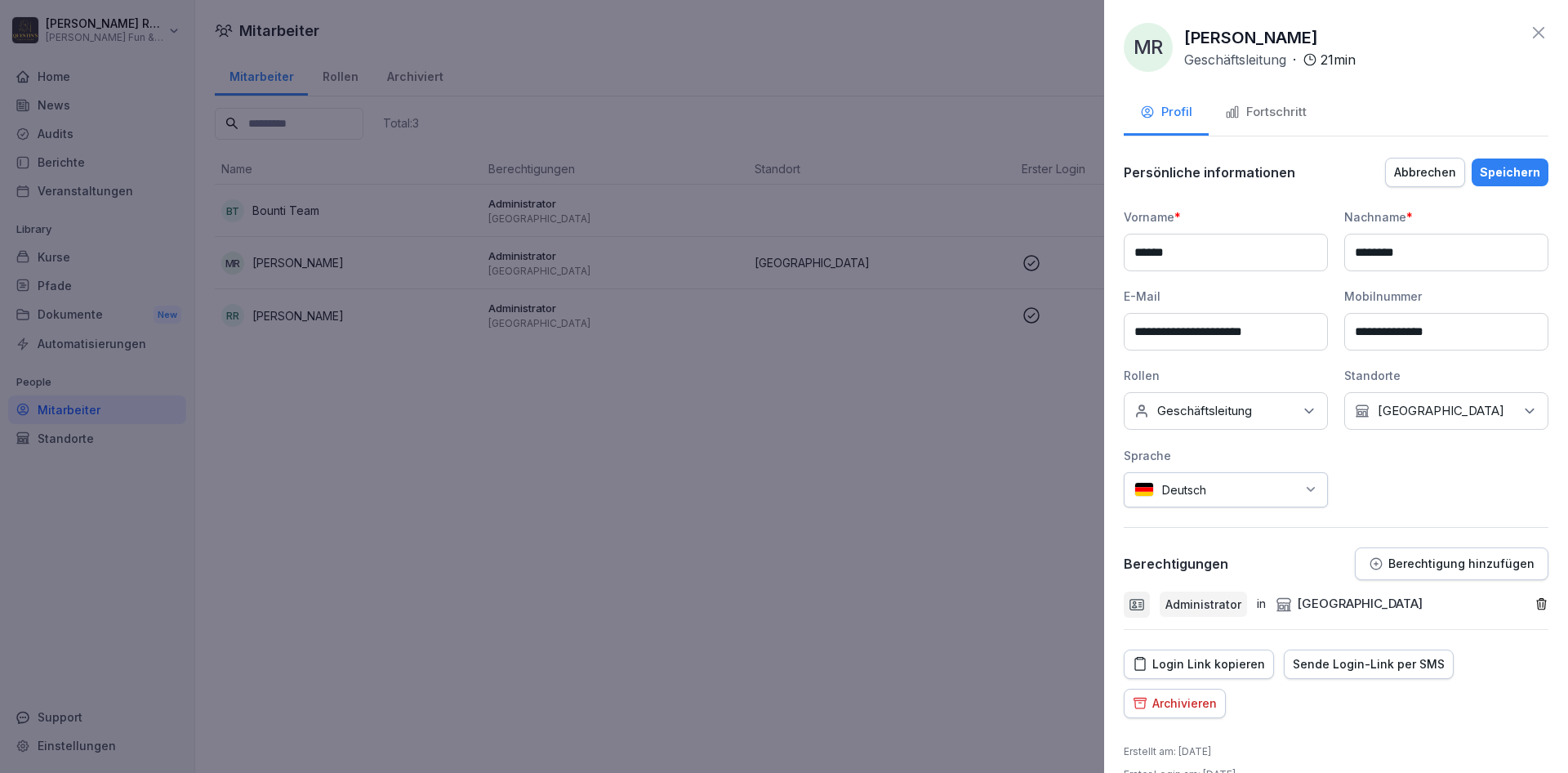
click at [1470, 564] on p "Berechtigung hinzufügen" at bounding box center [1461, 564] width 146 height 13
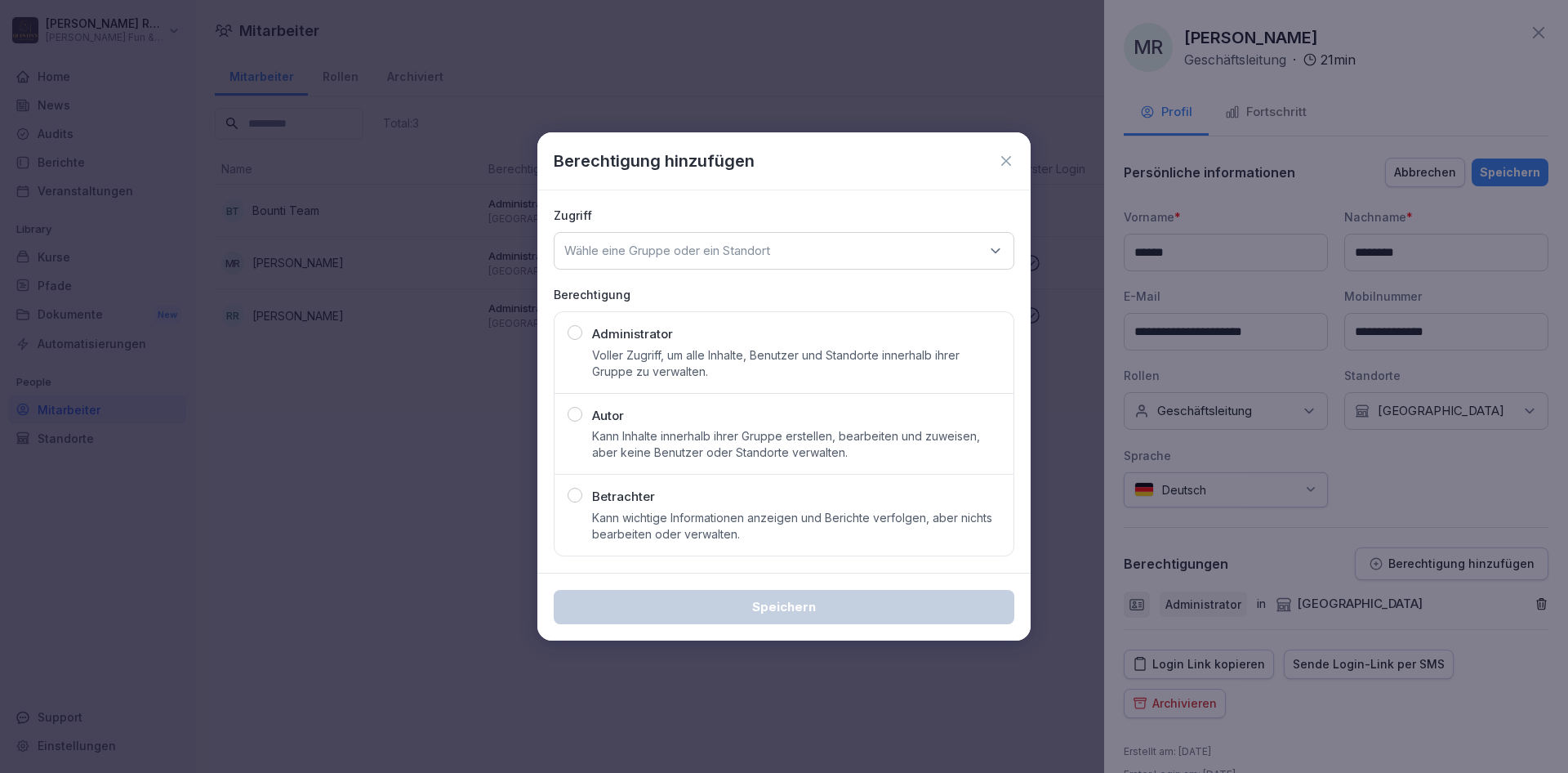
click at [846, 350] on p "Voller Zugriff, um alle Inhalte, Benutzer und Standorte innerhalb ihrer Gruppe …" at bounding box center [796, 364] width 409 height 33
click at [745, 259] on p "Wähle eine Gruppe oder ein Standort" at bounding box center [668, 251] width 206 height 16
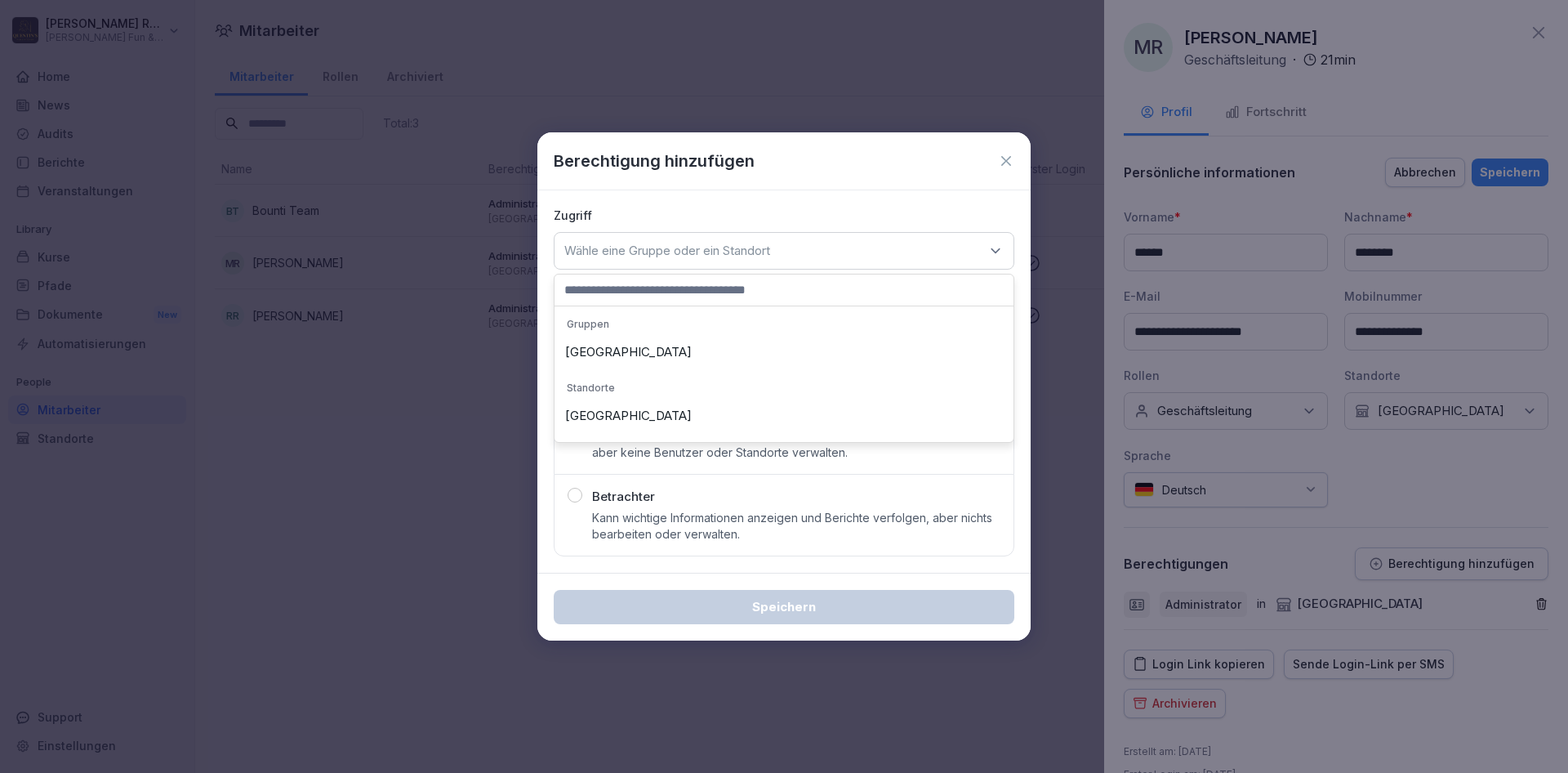
click at [680, 354] on div "[GEOGRAPHIC_DATA]" at bounding box center [784, 352] width 451 height 31
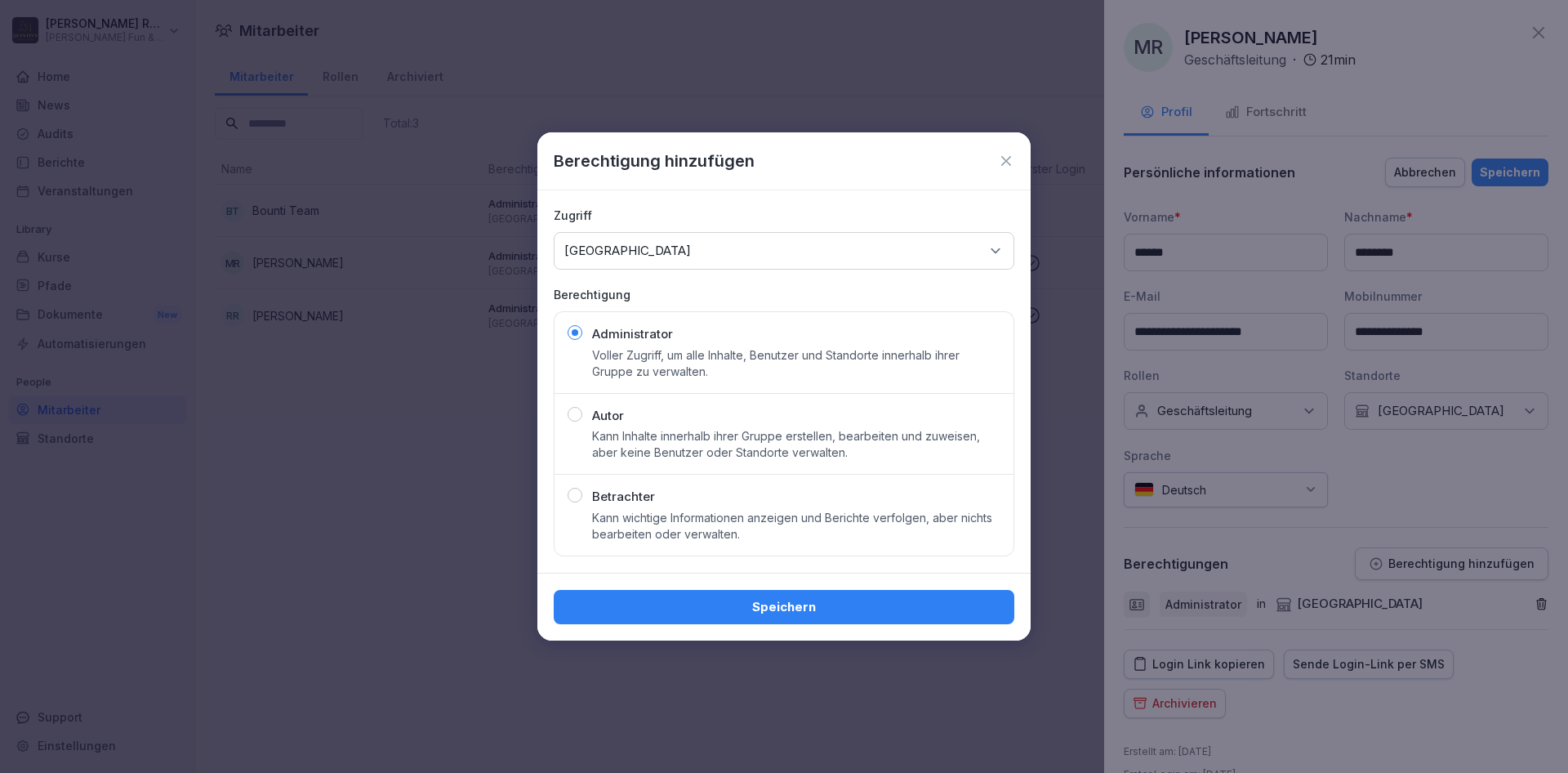
click at [771, 613] on div "Speichern" at bounding box center [784, 607] width 434 height 18
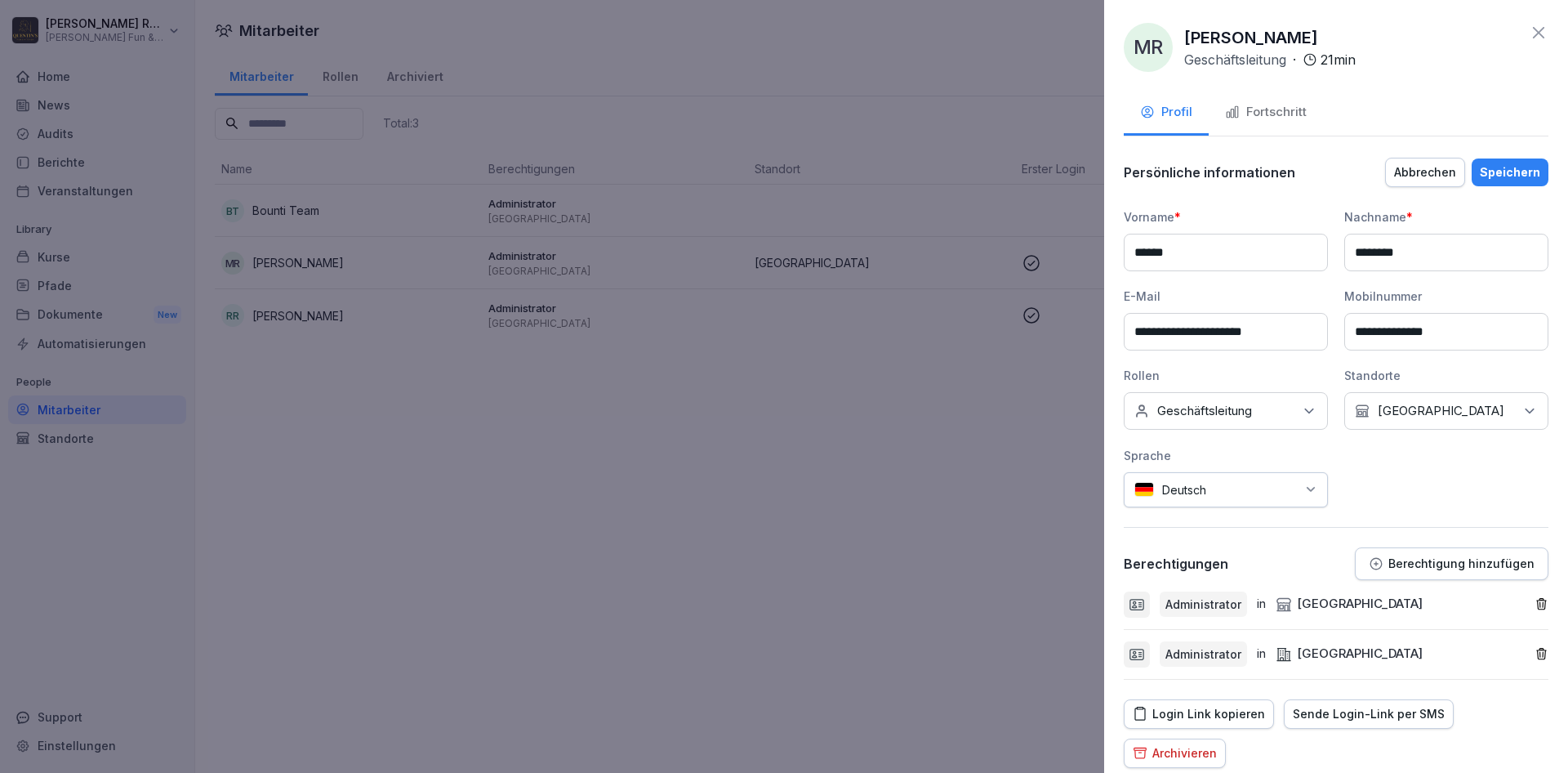
click at [1517, 162] on button "Speichern" at bounding box center [1510, 172] width 77 height 27
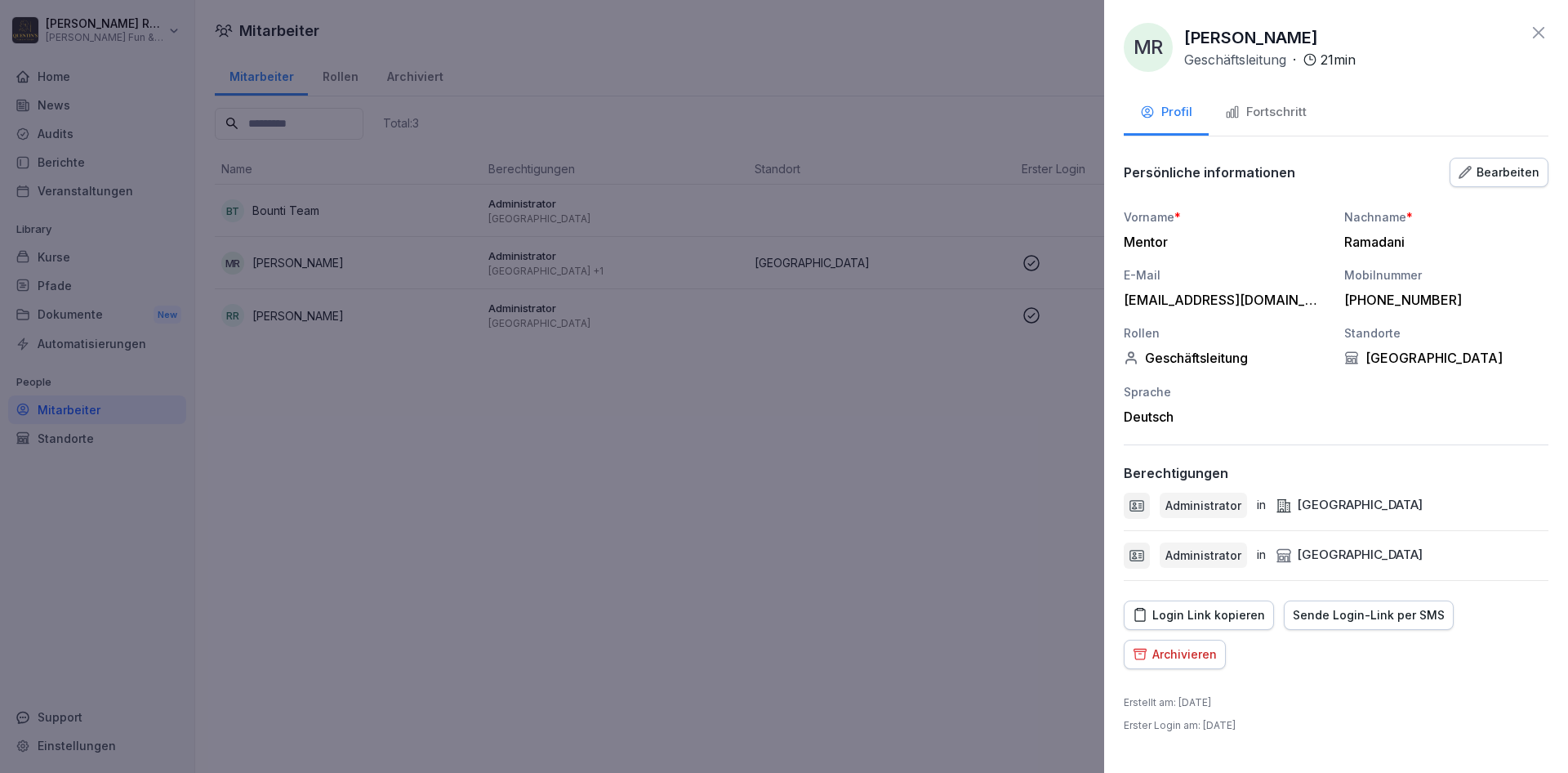
click at [1545, 35] on icon at bounding box center [1538, 32] width 19 height 19
